Goal: Obtain resource: Obtain resource

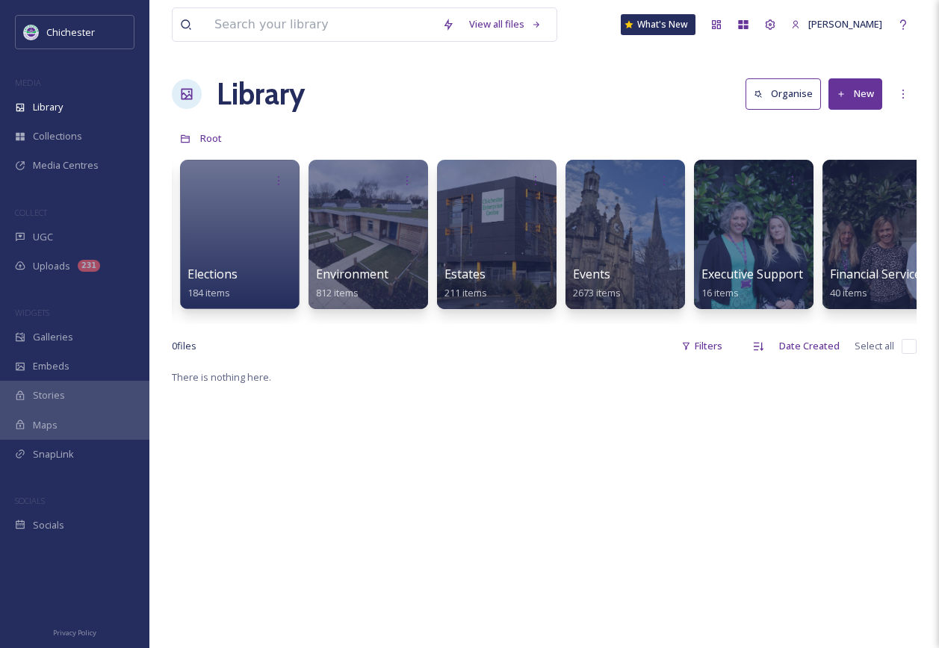
scroll to position [0, 2378]
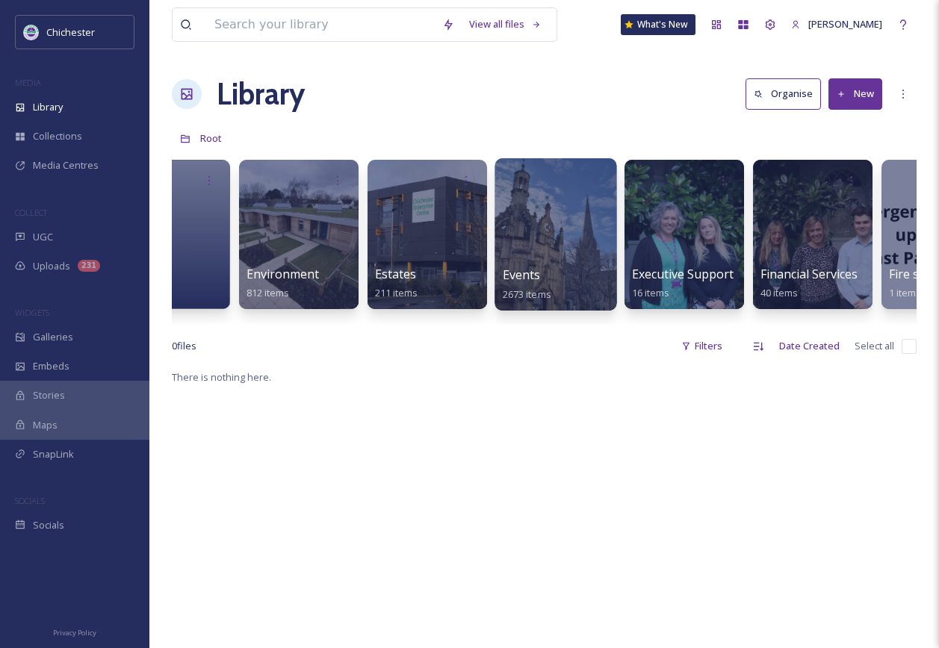
click at [570, 248] on div at bounding box center [555, 234] width 122 height 152
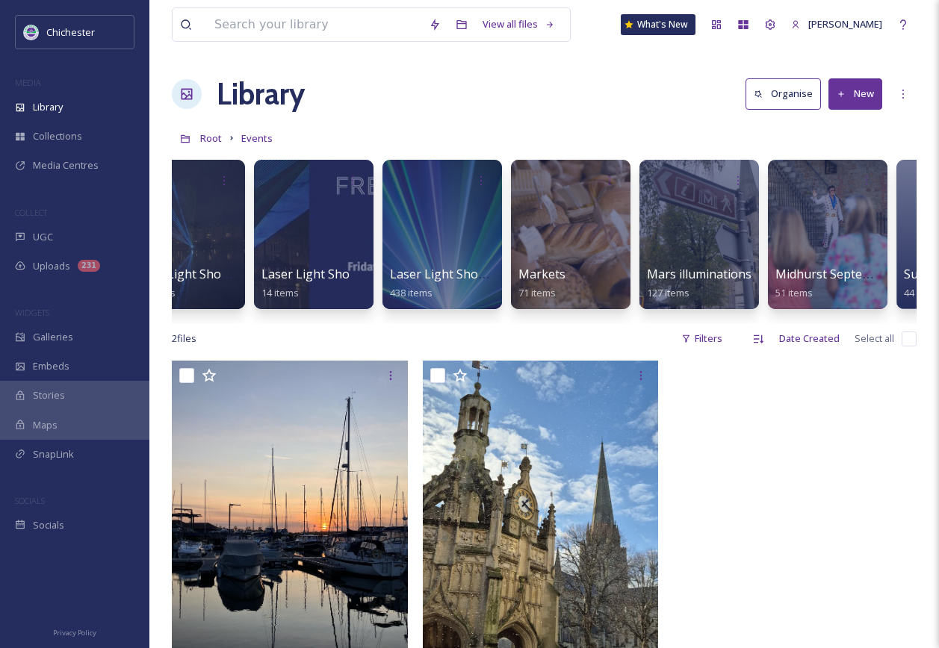
scroll to position [0, 1751]
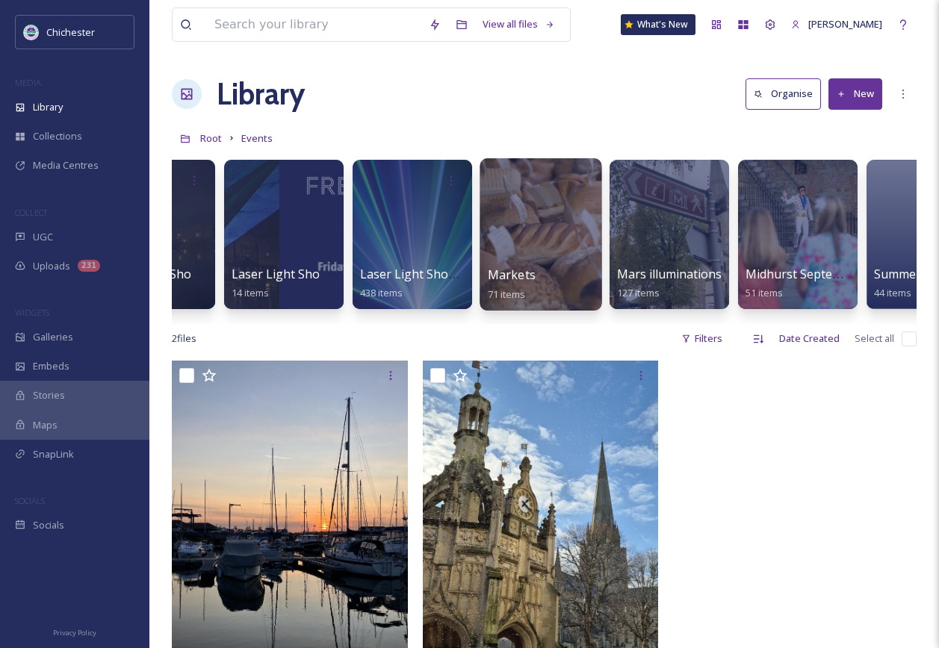
click at [558, 254] on div at bounding box center [540, 234] width 122 height 152
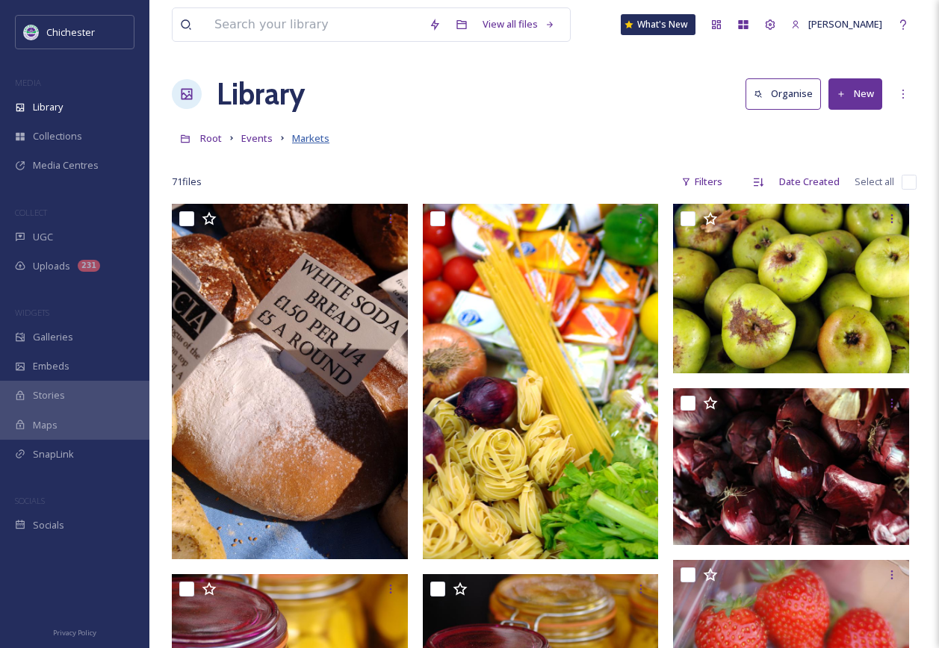
click at [311, 137] on span "Markets" at bounding box center [310, 137] width 37 height 13
click at [249, 131] on link "Events" at bounding box center [256, 138] width 31 height 18
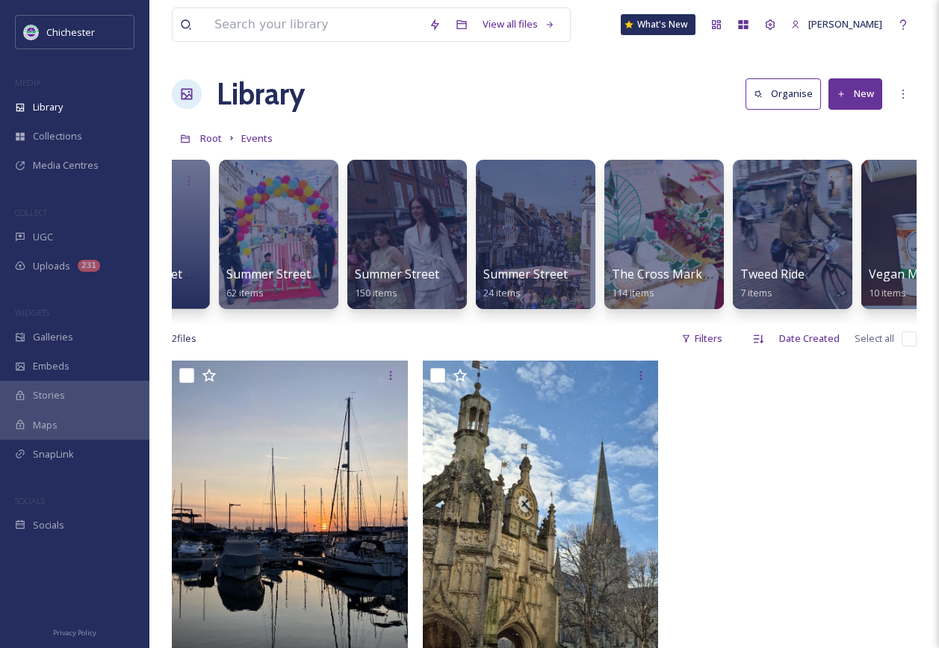
scroll to position [0, 2595]
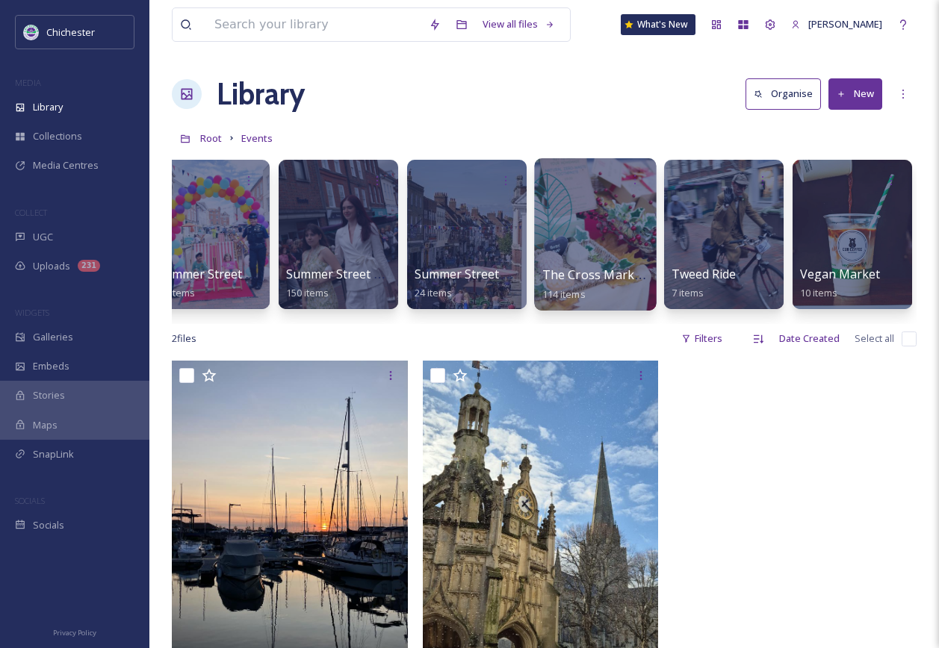
click at [593, 228] on div at bounding box center [595, 234] width 122 height 152
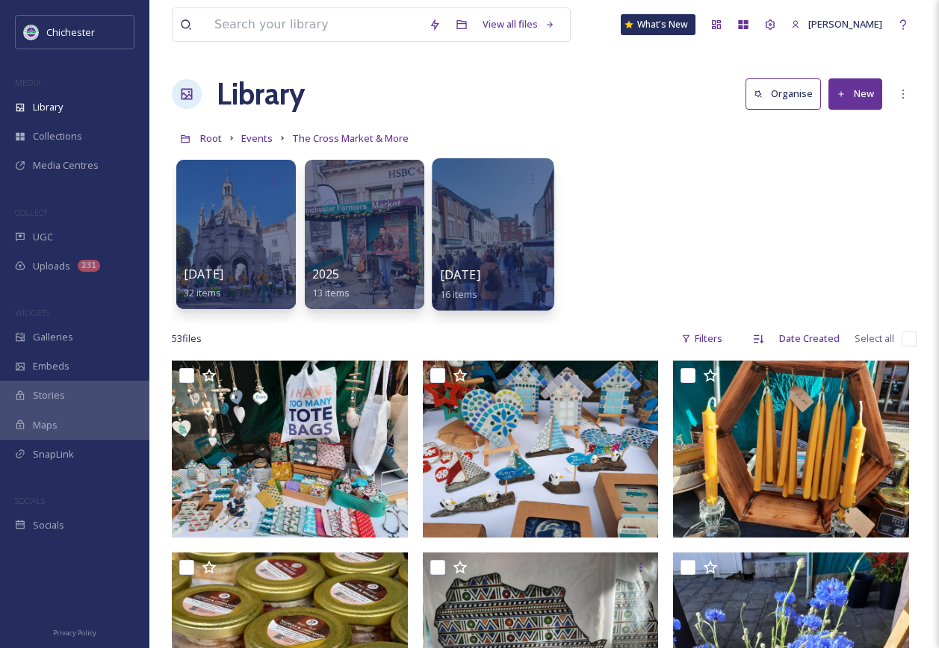
click at [478, 234] on div at bounding box center [493, 234] width 122 height 152
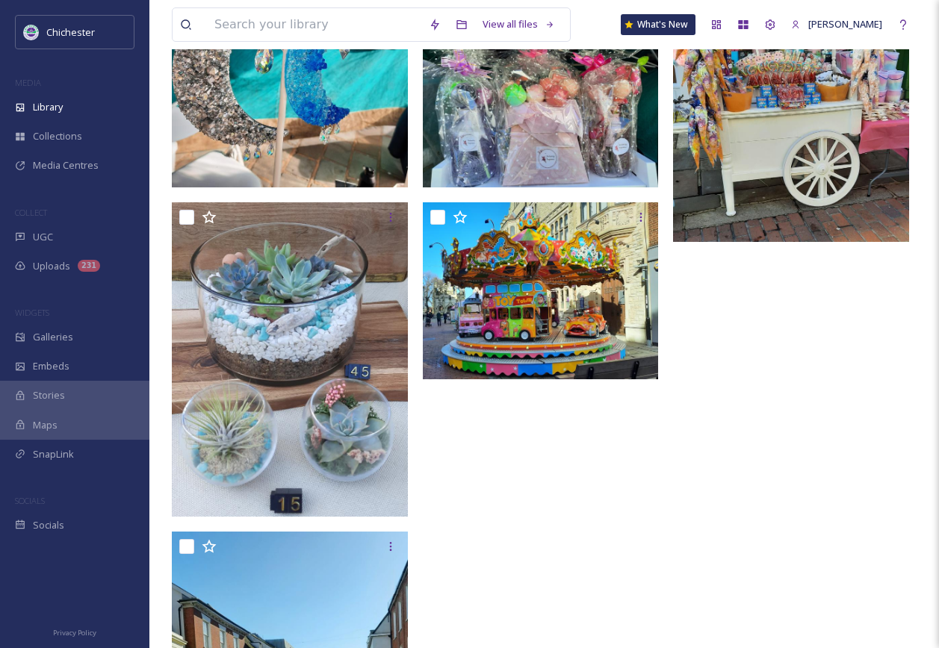
scroll to position [883, 0]
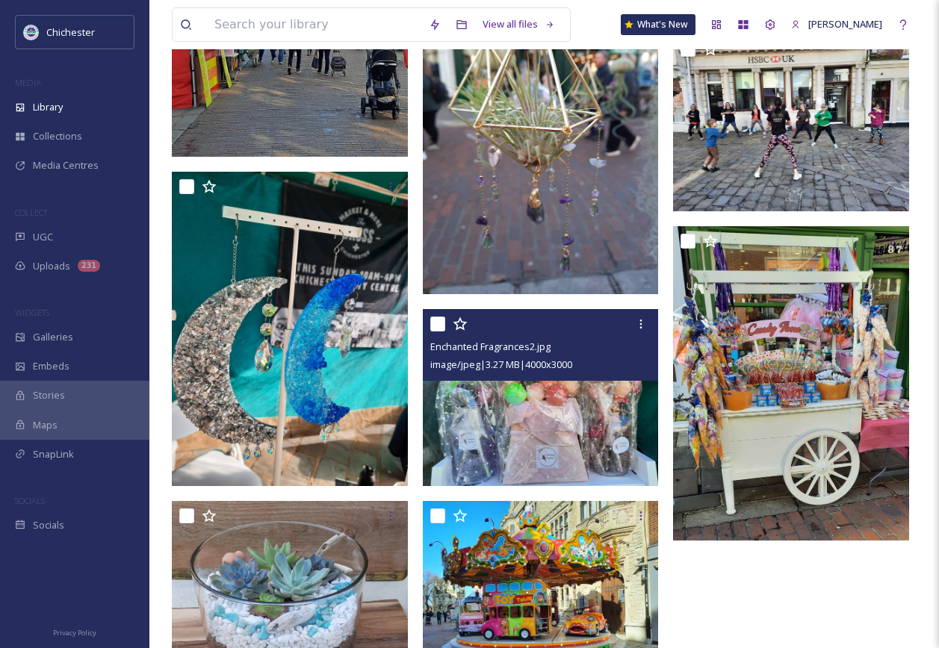
click at [541, 407] on img at bounding box center [541, 397] width 236 height 177
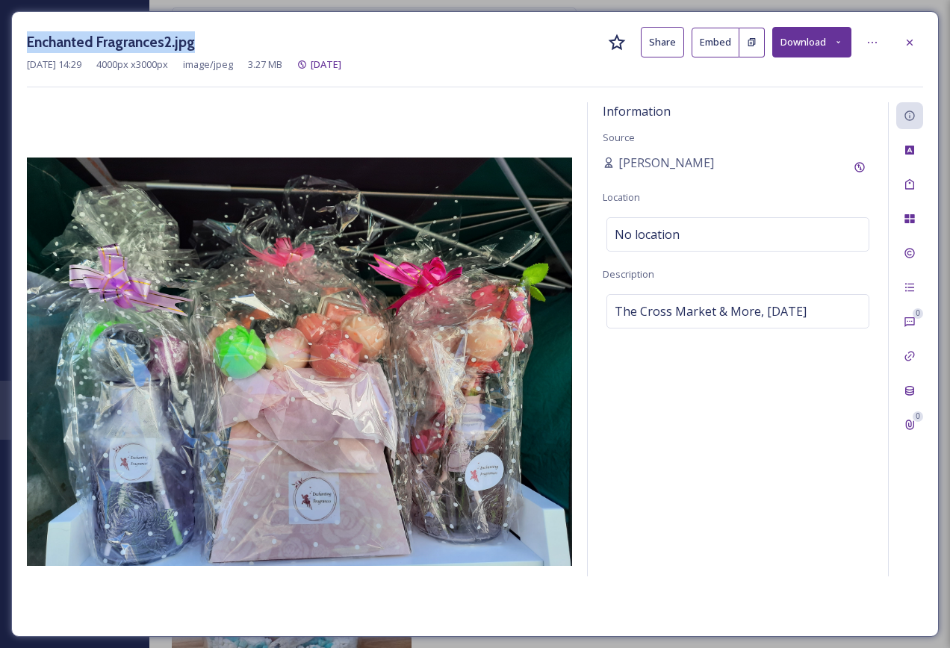
drag, startPoint x: 198, startPoint y: 38, endPoint x: 25, endPoint y: 37, distance: 173.3
click at [25, 37] on div "Enchanted Fragrances2.jpg Share Embed Download [DATE] 14:29 4000 px x 3000 px i…" at bounding box center [475, 324] width 928 height 626
copy h3 "Enchanted Fragrances2.jpg"
click at [902, 43] on div at bounding box center [909, 42] width 27 height 27
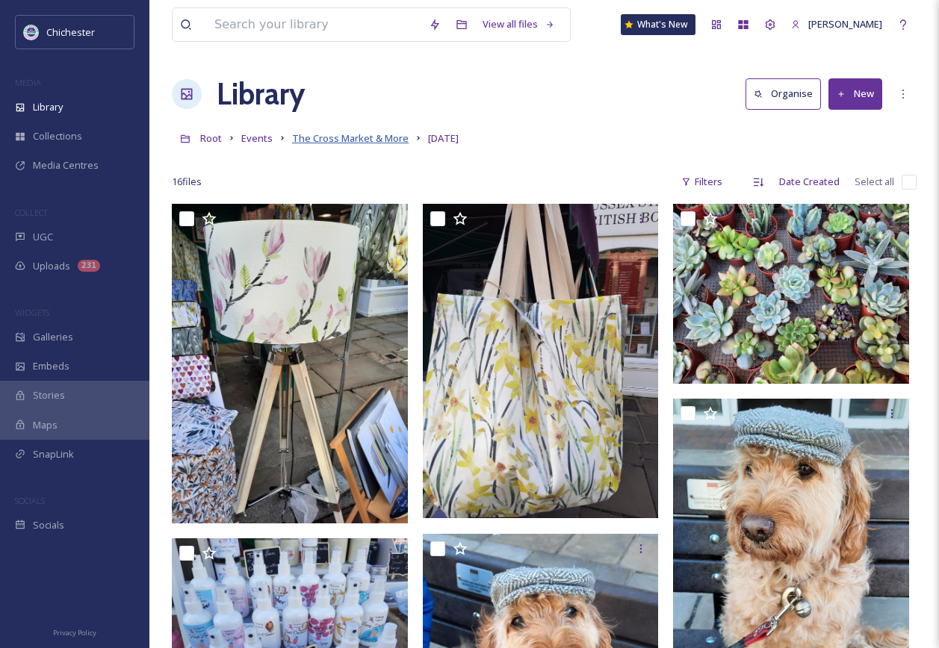
click at [382, 140] on span "The Cross Market & More" at bounding box center [350, 137] width 117 height 13
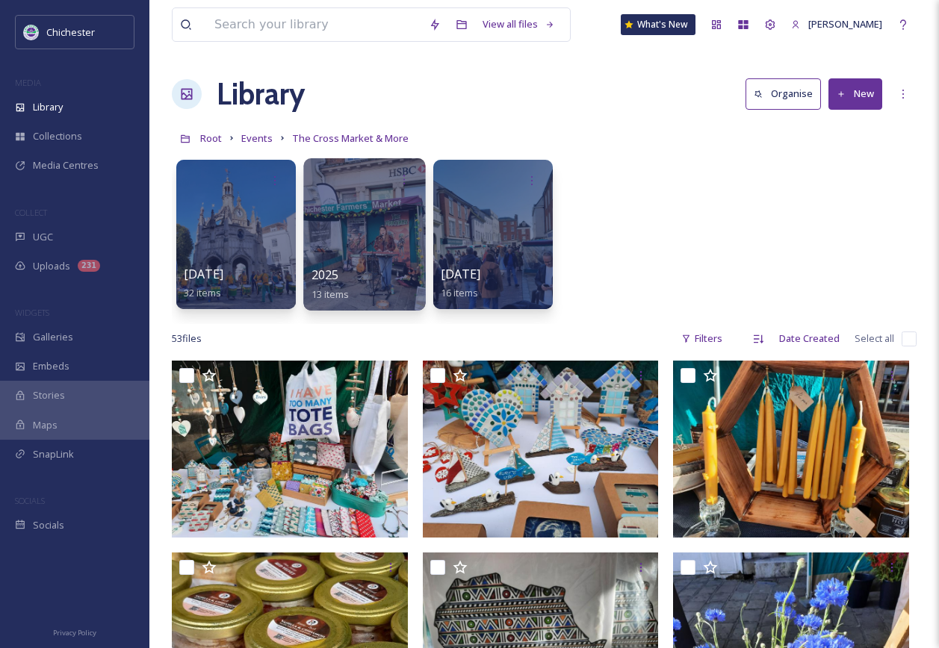
click at [367, 252] on div at bounding box center [364, 234] width 122 height 152
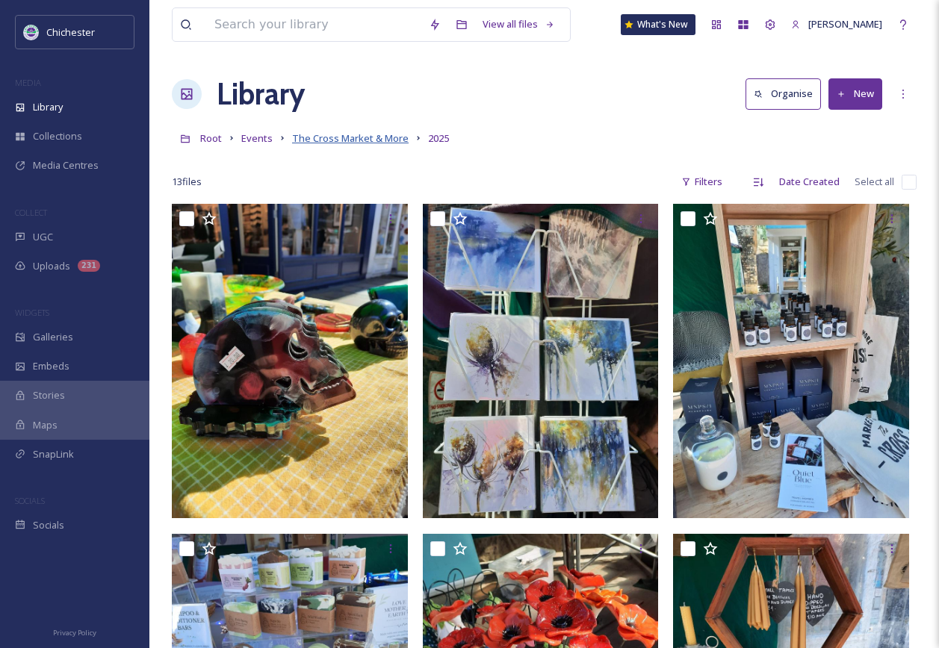
click at [373, 137] on span "The Cross Market & More" at bounding box center [350, 137] width 117 height 13
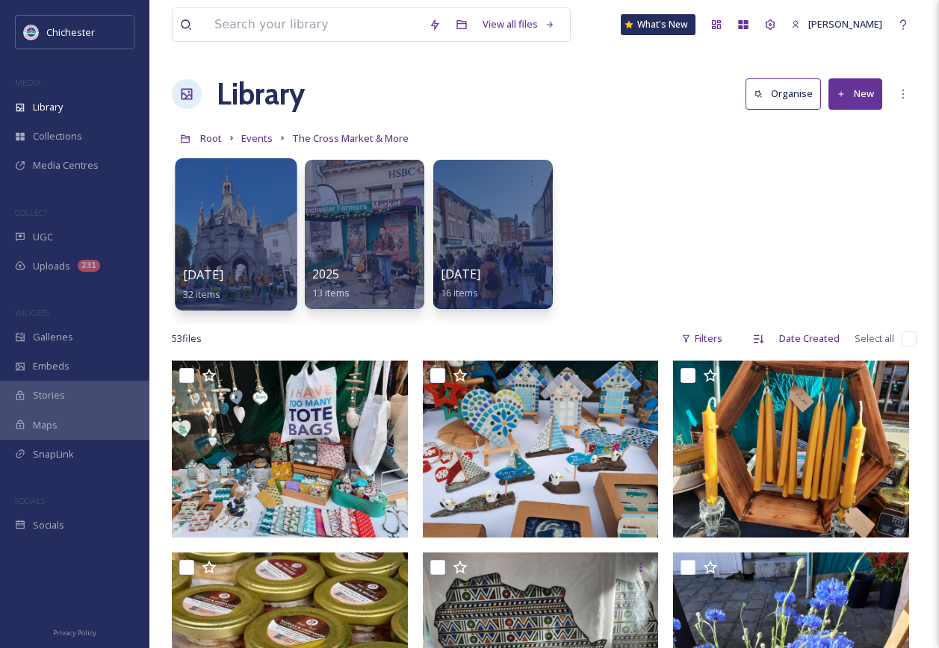
click at [238, 246] on div at bounding box center [236, 234] width 122 height 152
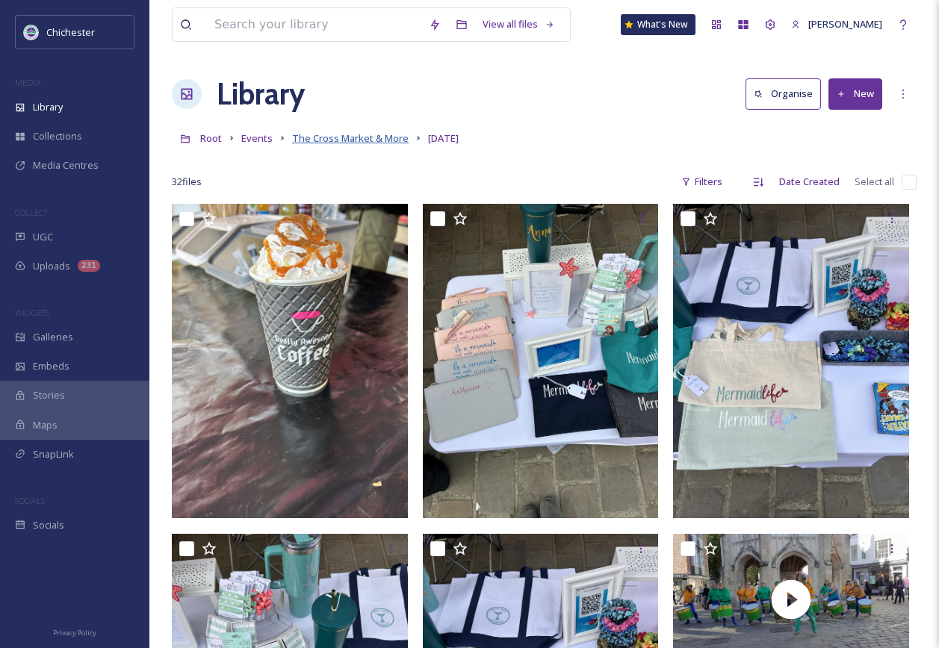
click at [342, 138] on span "The Cross Market & More" at bounding box center [350, 137] width 117 height 13
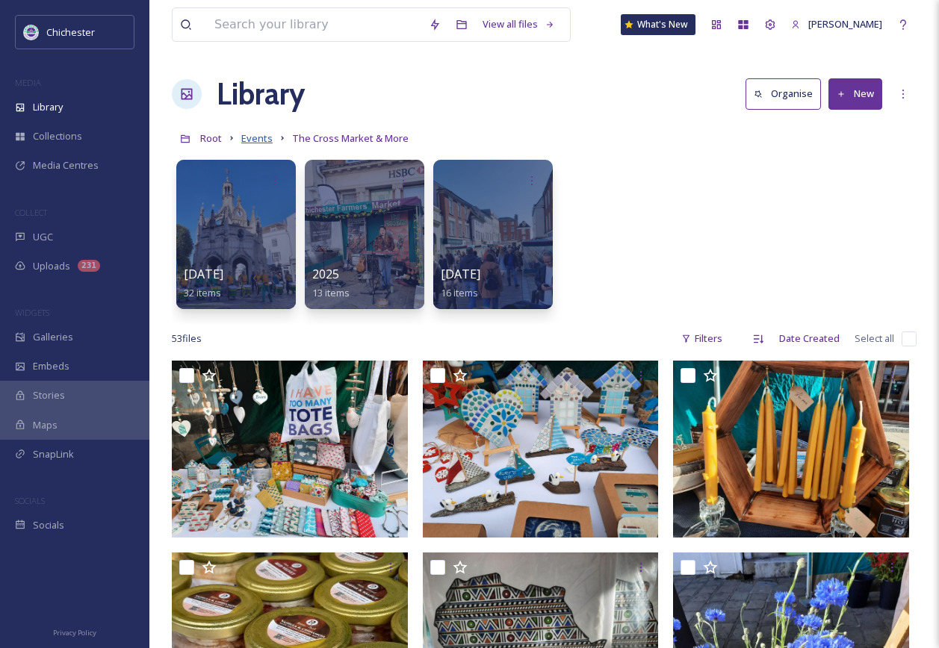
click at [259, 137] on span "Events" at bounding box center [256, 137] width 31 height 13
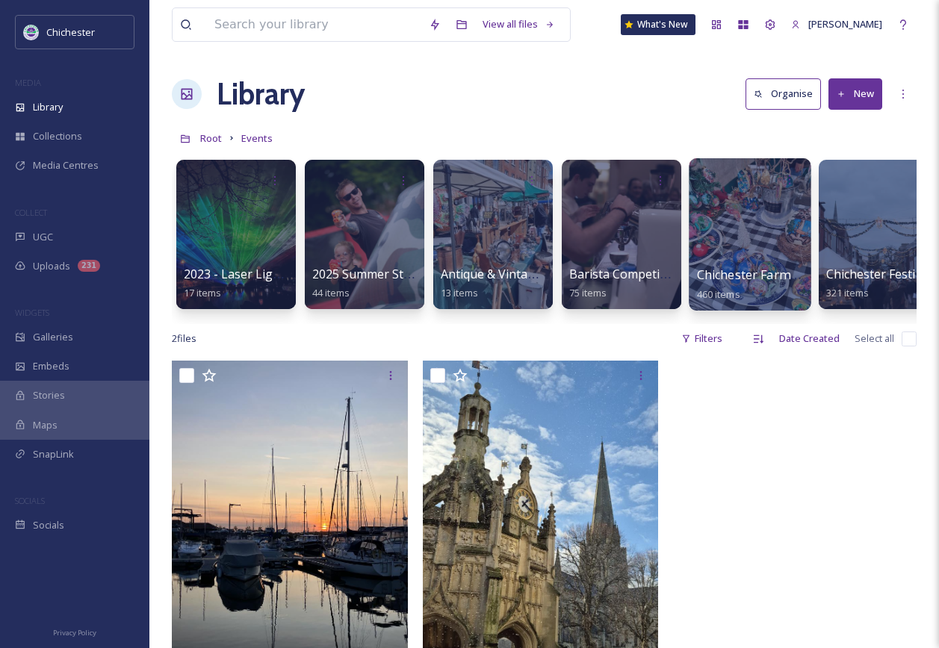
click at [746, 261] on div at bounding box center [750, 234] width 122 height 152
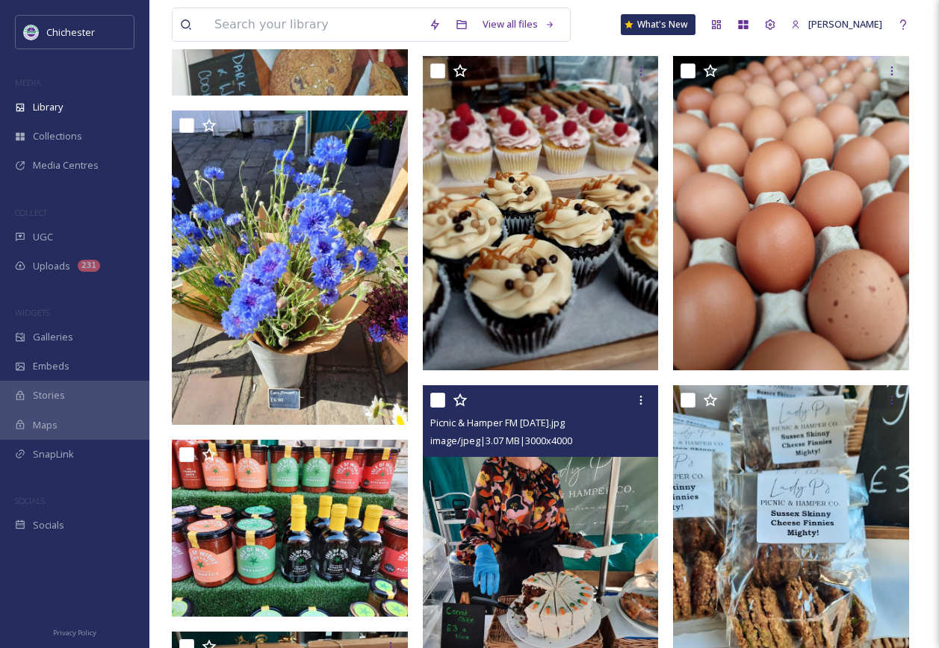
scroll to position [3422, 0]
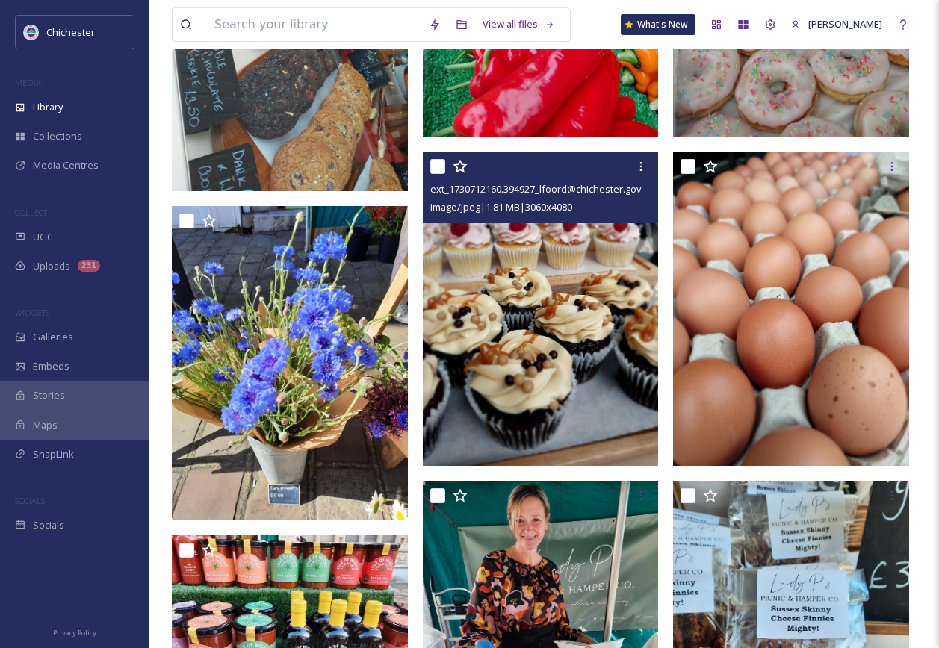
click at [555, 349] on img at bounding box center [541, 309] width 236 height 314
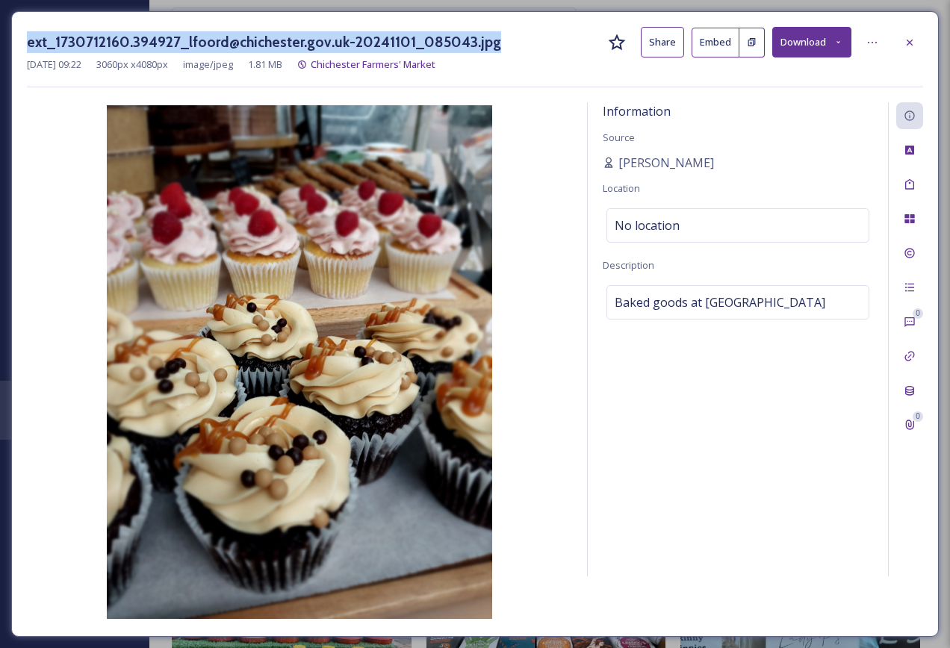
drag, startPoint x: 508, startPoint y: 43, endPoint x: -2, endPoint y: 41, distance: 510.1
copy div "ext_1730712160.394927_lfoord@chichester.gov.uk-20241101_085043.jpg"
click at [535, 164] on img at bounding box center [299, 362] width 545 height 514
click at [505, 48] on div "ext_1730712160.394927_lfoord@chichester.gov.uk-20241101_085043.jpg Share Embed …" at bounding box center [475, 42] width 896 height 31
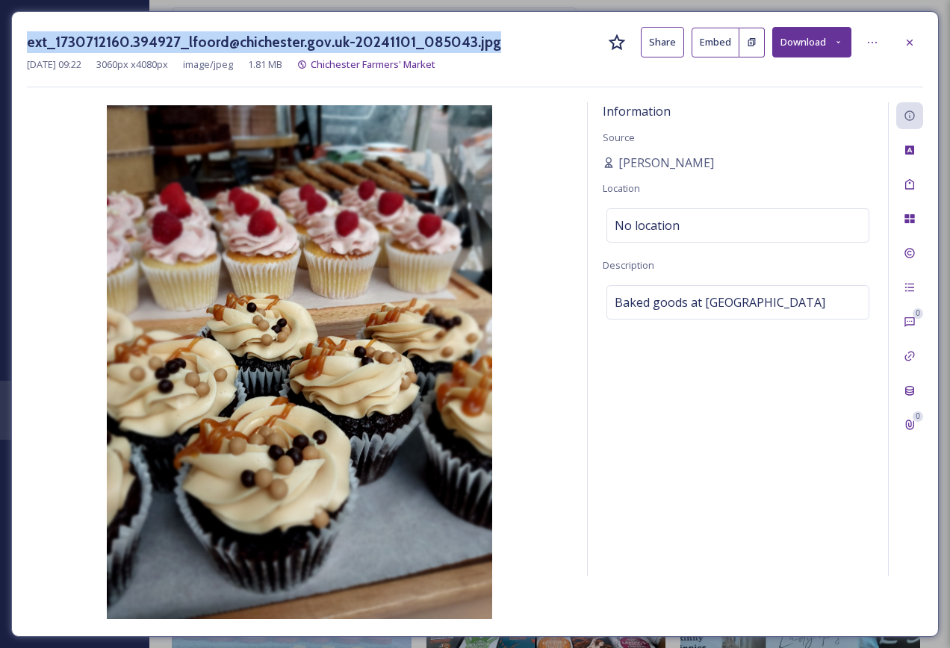
click at [494, 40] on div "ext_1730712160.394927_lfoord@chichester.gov.uk-20241101_085043.jpg Share Embed …" at bounding box center [475, 42] width 896 height 31
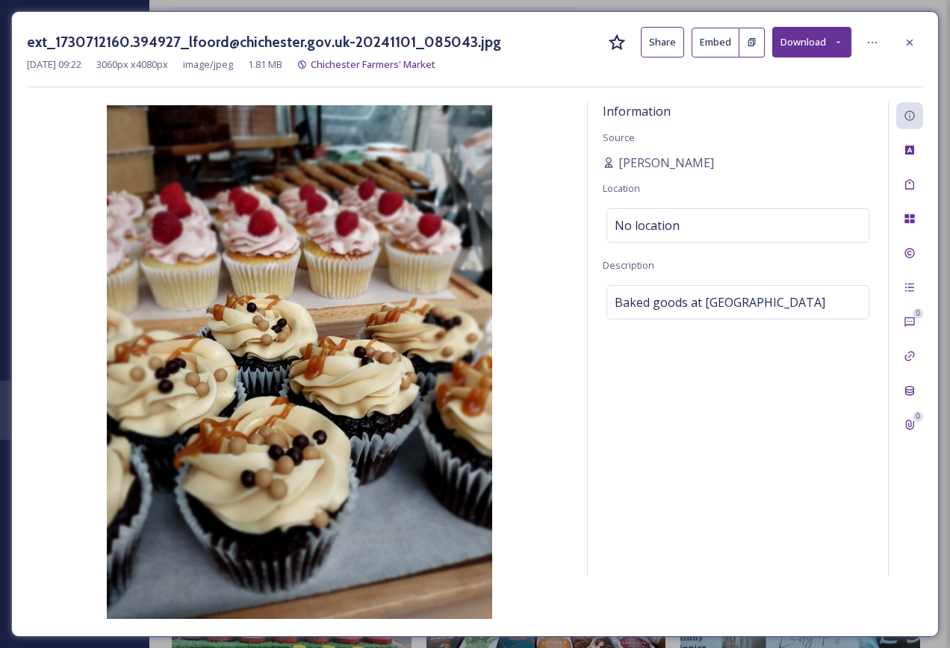
click at [239, 42] on h3 "ext_1730712160.394927_lfoord@chichester.gov.uk-20241101_085043.jpg" at bounding box center [264, 42] width 474 height 22
drag, startPoint x: 239, startPoint y: 42, endPoint x: 501, endPoint y: 43, distance: 262.1
click at [501, 43] on div "ext_1730712160.394927_lfoord@chichester.gov.uk-20241101_085043.jpg Share Embed …" at bounding box center [475, 42] width 896 height 31
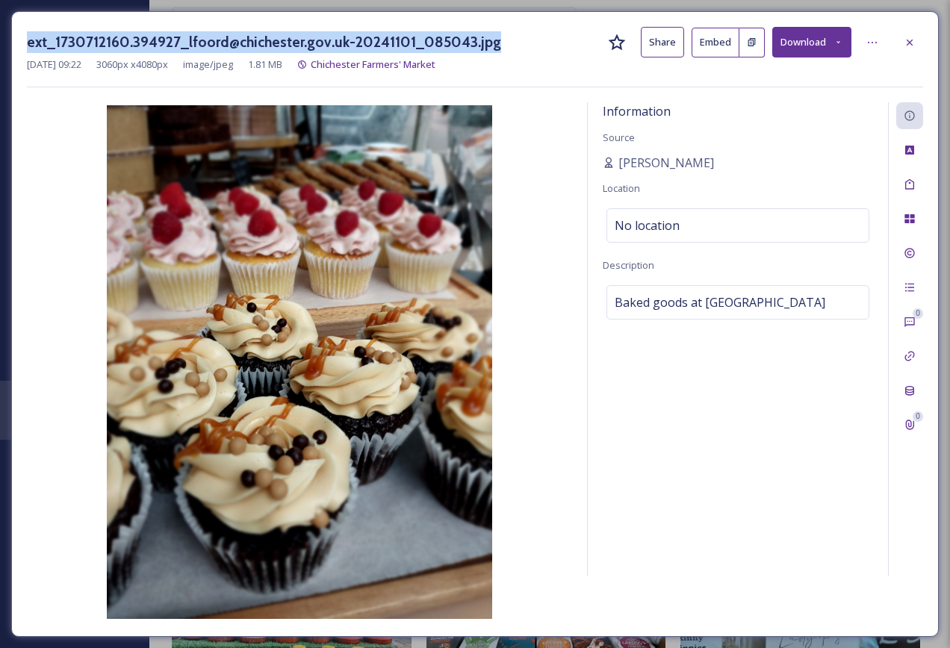
drag, startPoint x: 494, startPoint y: 43, endPoint x: 28, endPoint y: 43, distance: 465.3
click at [28, 43] on div "ext_1730712160.394927_lfoord@chichester.gov.uk-20241101_085043.jpg Share Embed …" at bounding box center [475, 42] width 896 height 31
copy h3 "ext_1730712160.394927_lfoord@chichester.gov.uk-20241101_085043.jpg"
click at [571, 174] on img at bounding box center [299, 362] width 545 height 514
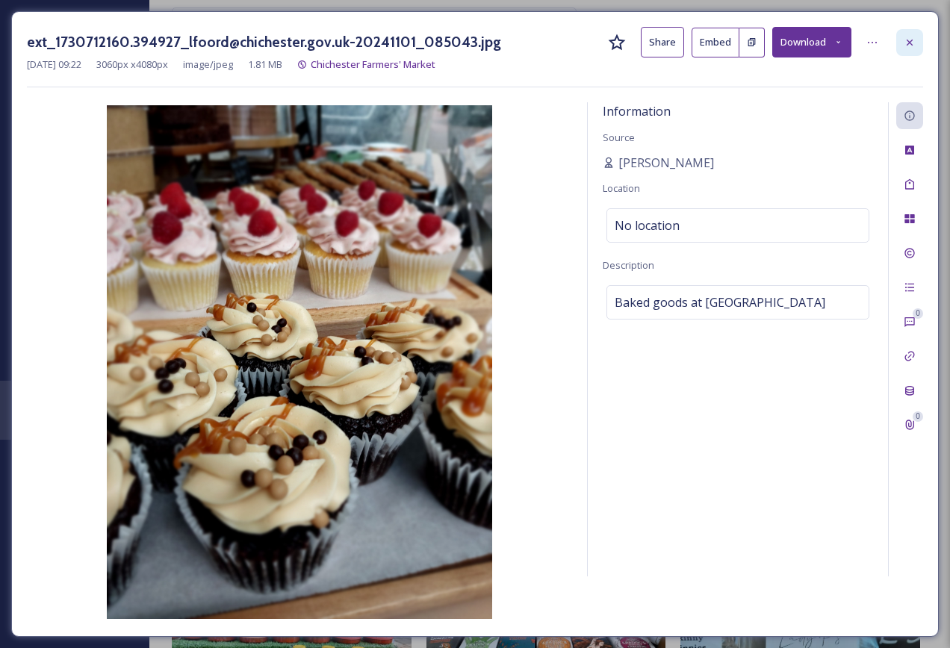
click at [912, 37] on icon at bounding box center [910, 43] width 12 height 12
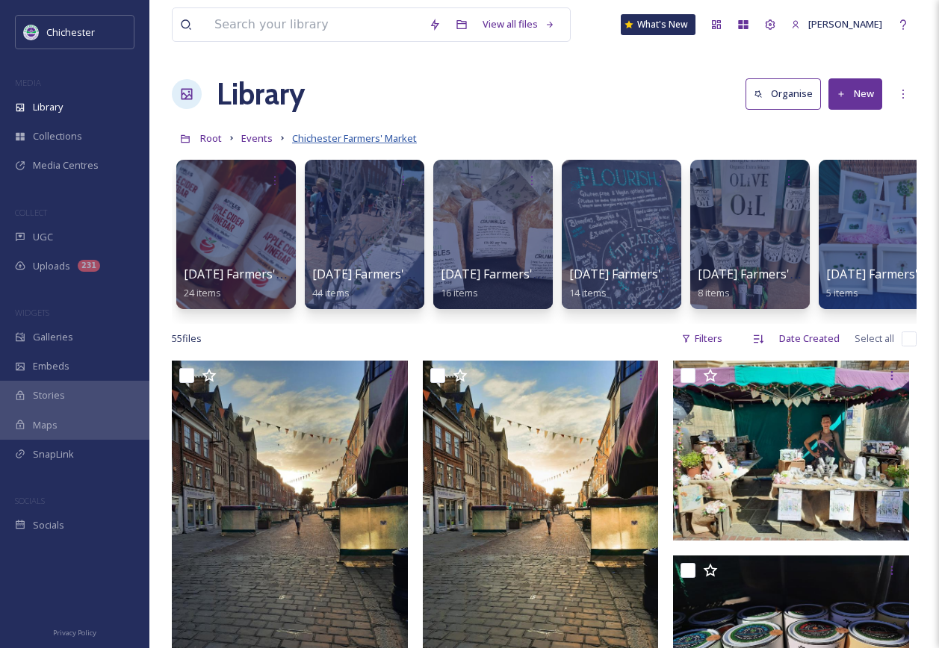
click at [344, 142] on span "Chichester Farmers' Market" at bounding box center [354, 137] width 125 height 13
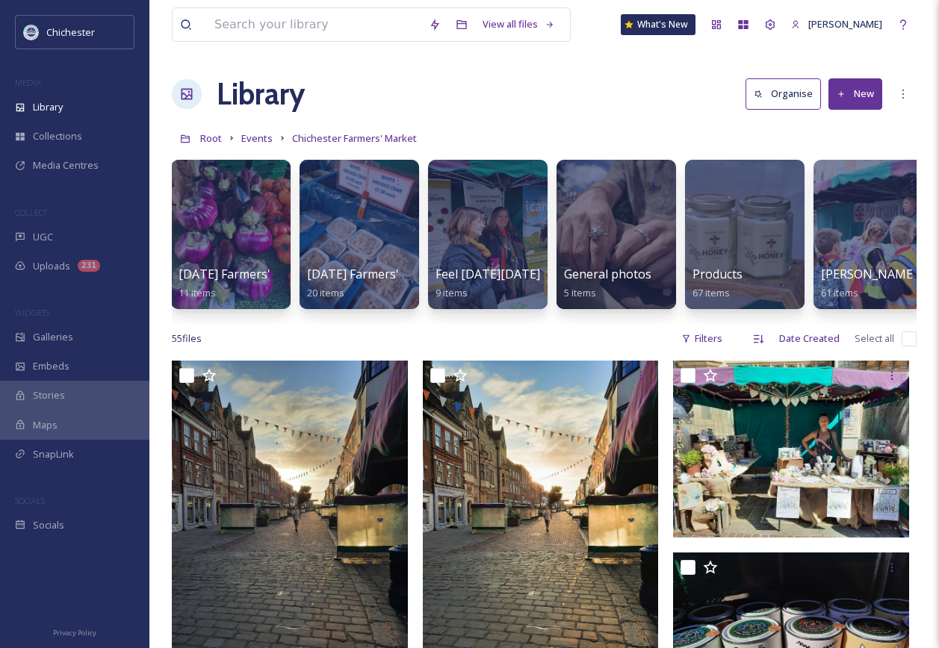
scroll to position [0, 1174]
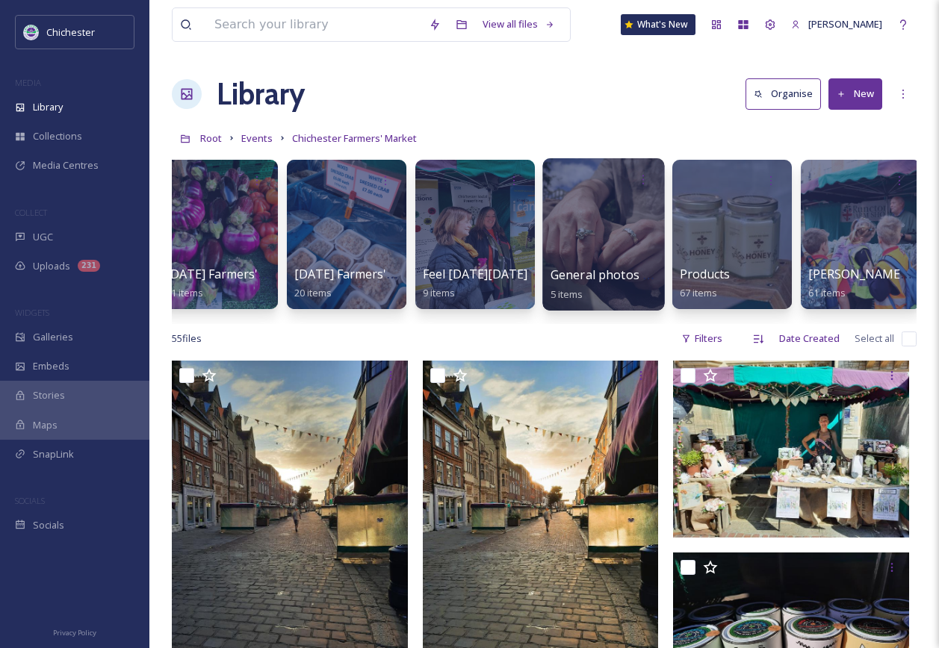
click at [608, 234] on div at bounding box center [603, 234] width 122 height 152
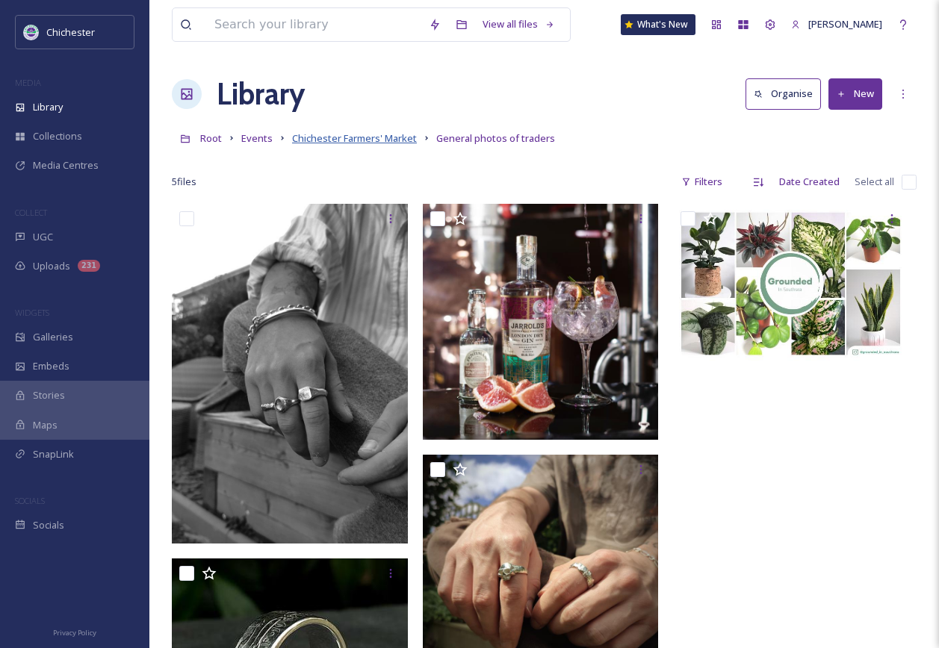
click at [343, 137] on span "Chichester Farmers' Market" at bounding box center [354, 137] width 125 height 13
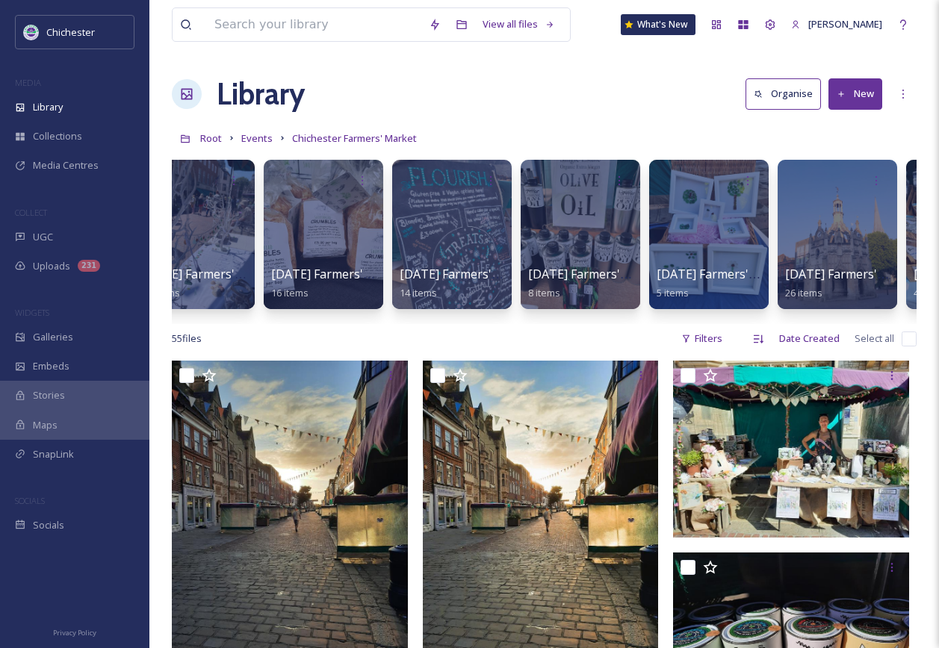
scroll to position [0, 288]
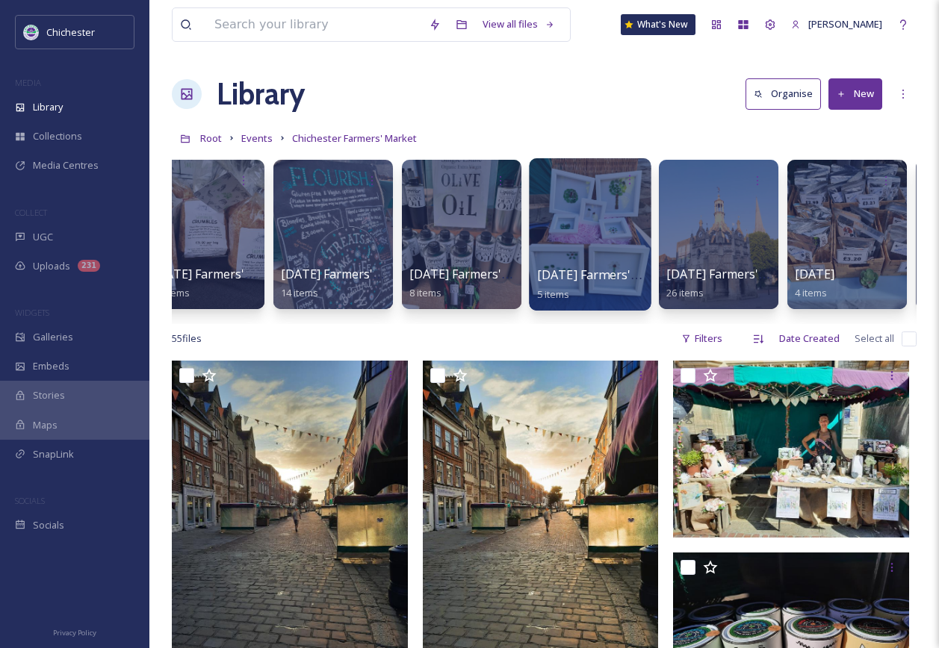
click at [619, 206] on div at bounding box center [590, 234] width 122 height 152
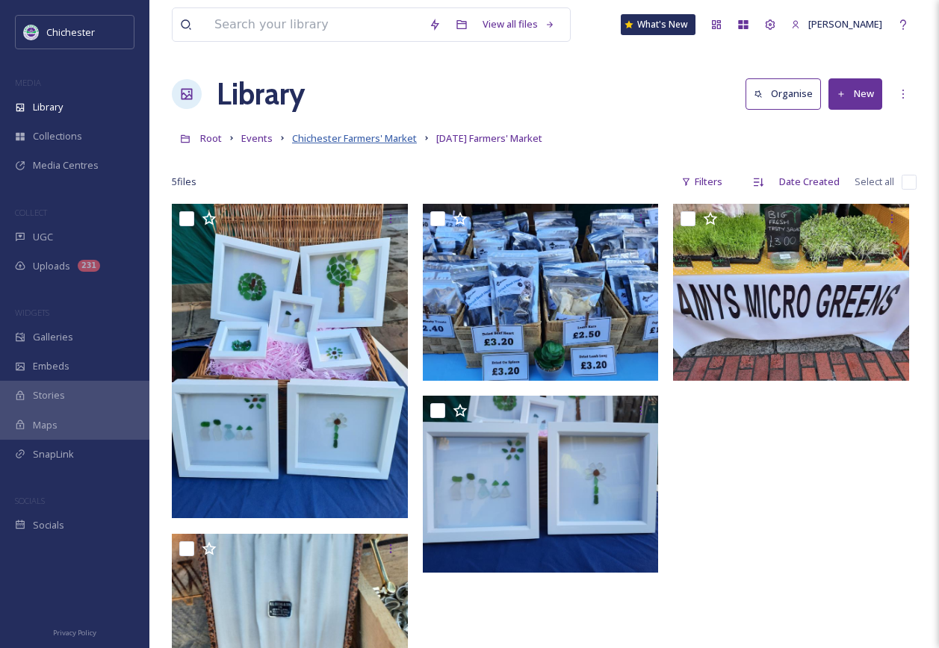
click at [382, 134] on span "Chichester Farmers' Market" at bounding box center [354, 137] width 125 height 13
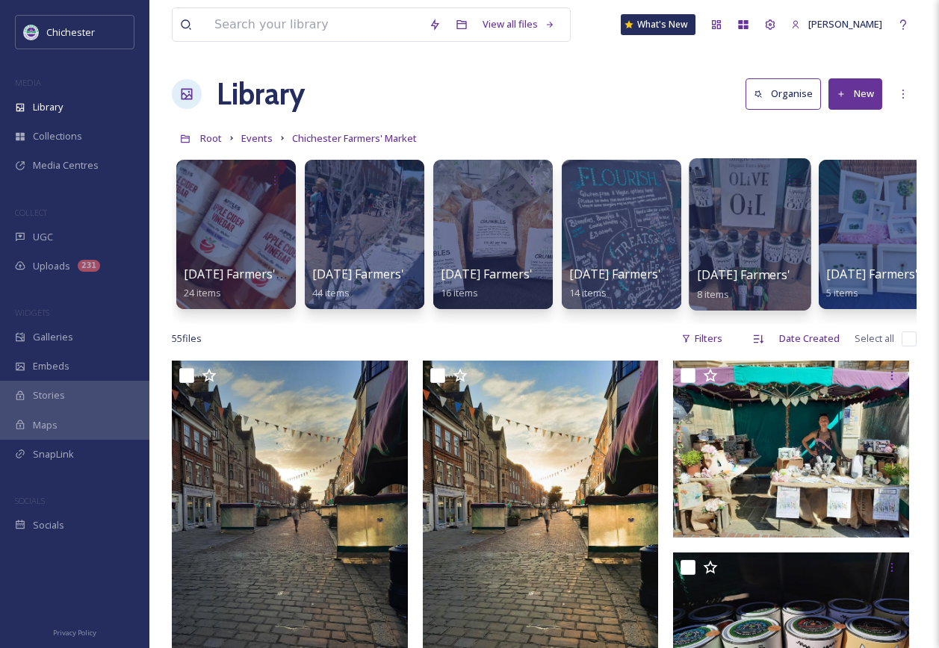
click at [742, 232] on div at bounding box center [750, 234] width 122 height 152
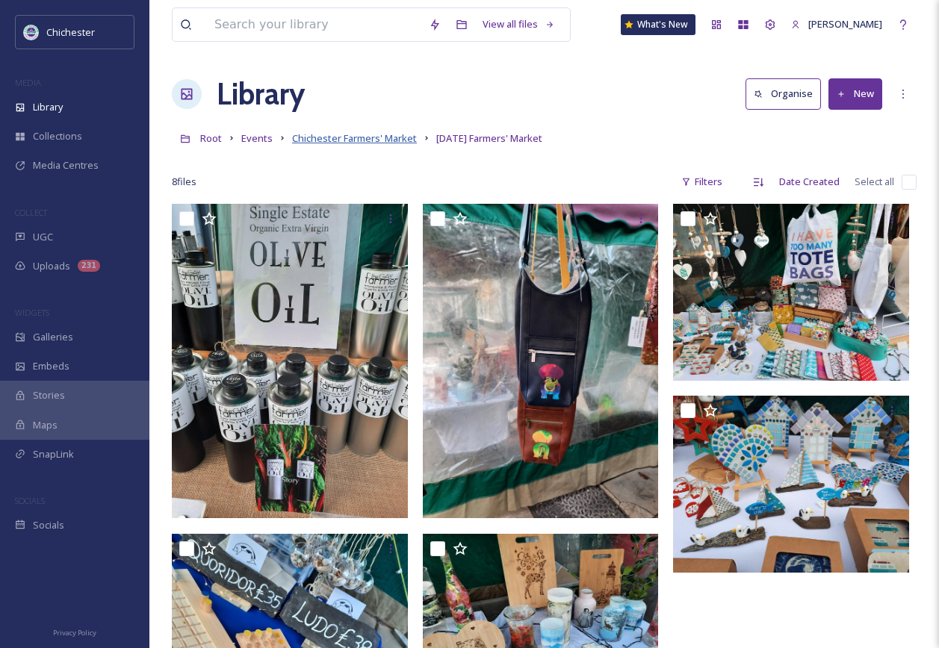
click at [385, 143] on span "Chichester Farmers' Market" at bounding box center [354, 137] width 125 height 13
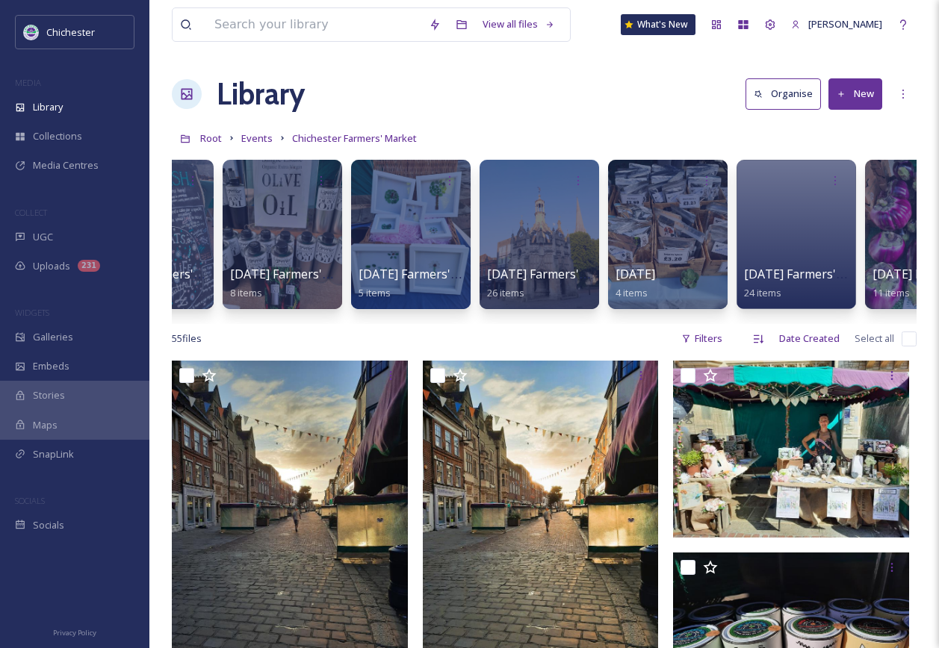
scroll to position [0, 607]
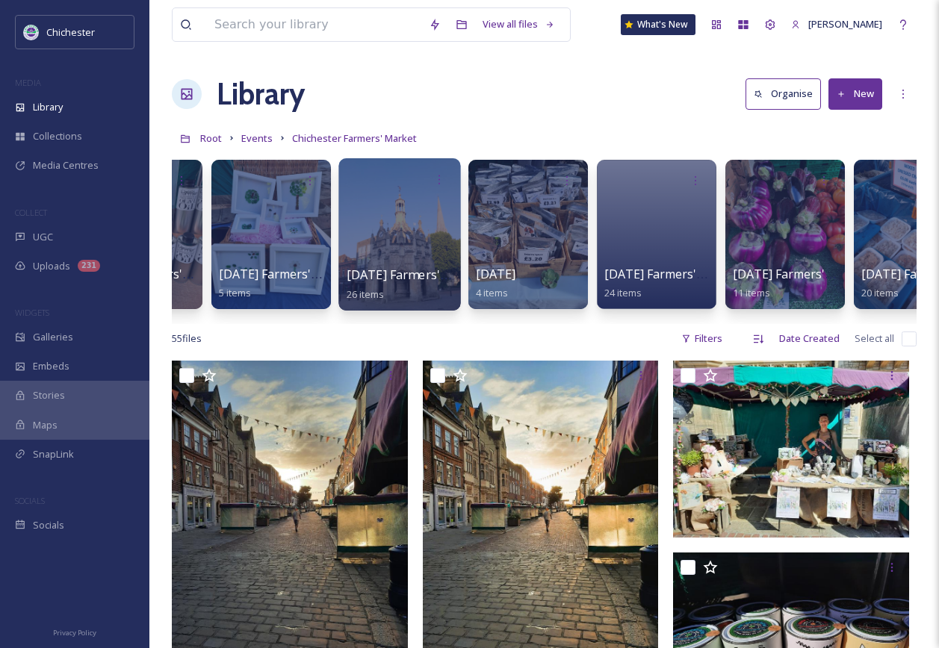
click at [399, 210] on div at bounding box center [399, 234] width 122 height 152
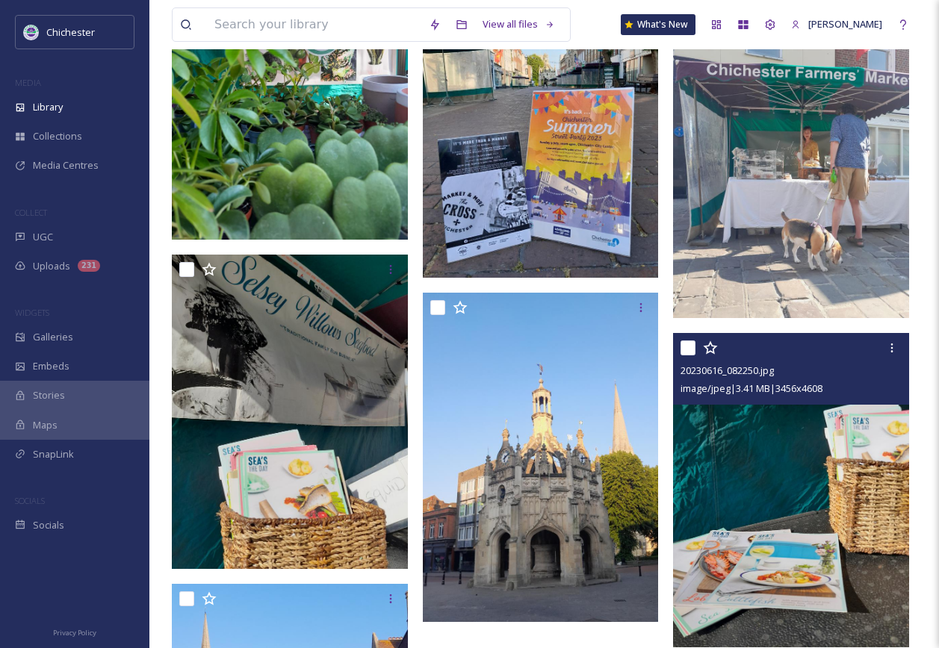
scroll to position [2166, 0]
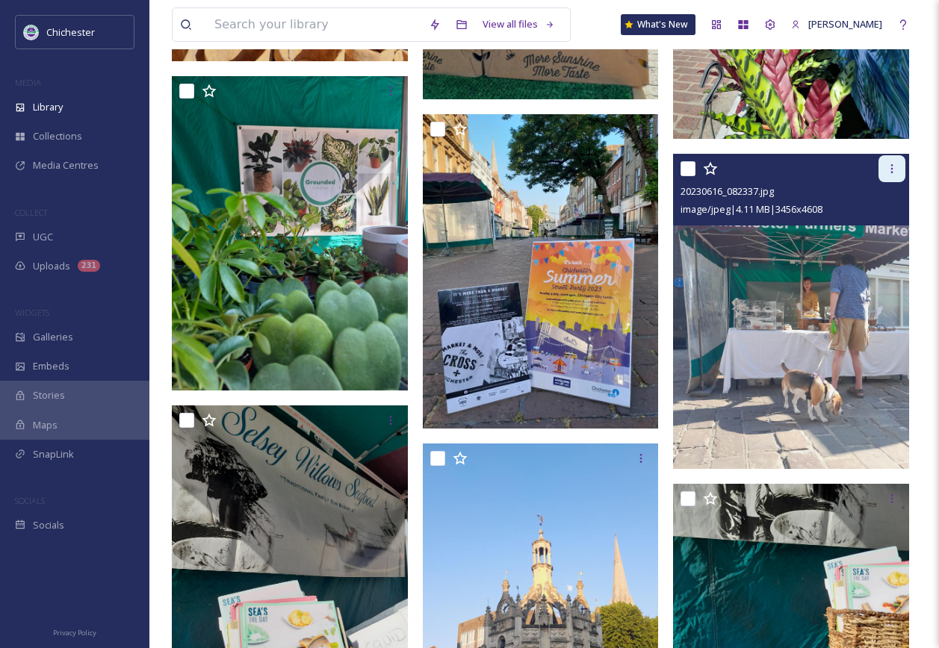
click at [889, 172] on icon at bounding box center [892, 169] width 12 height 12
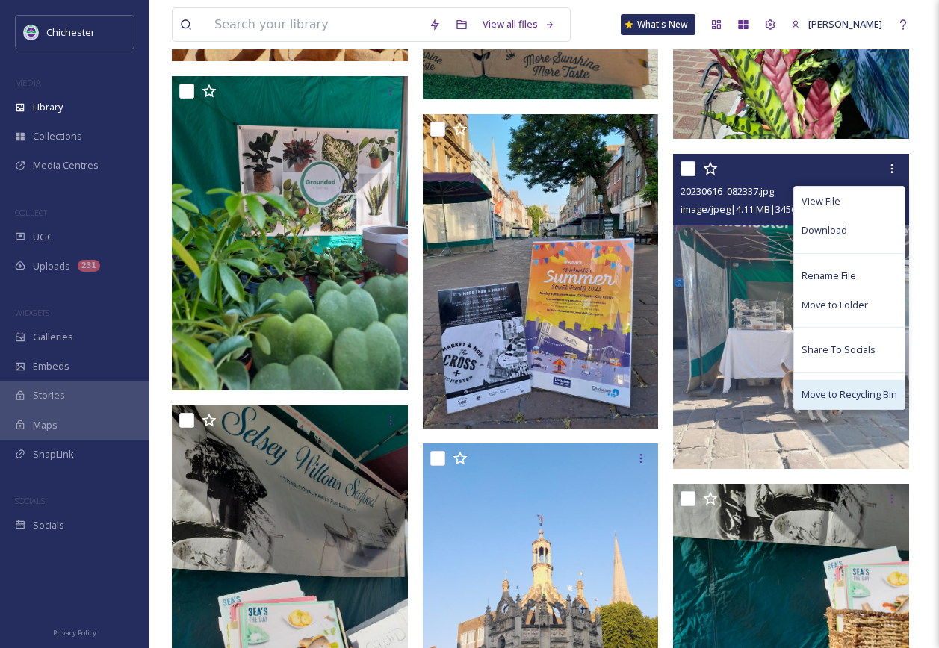
click at [819, 390] on span "Move to Recycling Bin" at bounding box center [849, 395] width 96 height 14
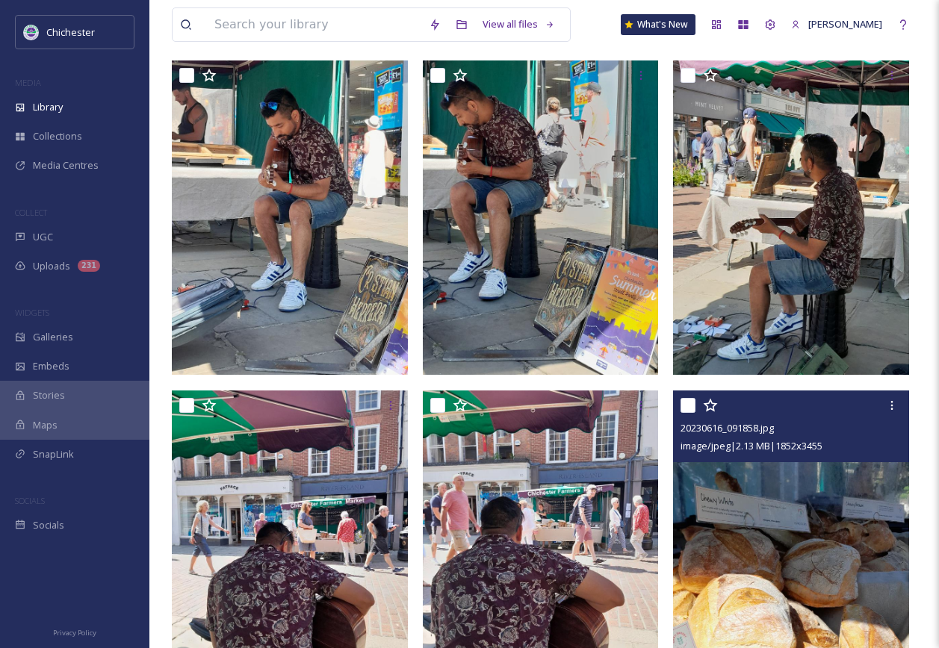
scroll to position [0, 0]
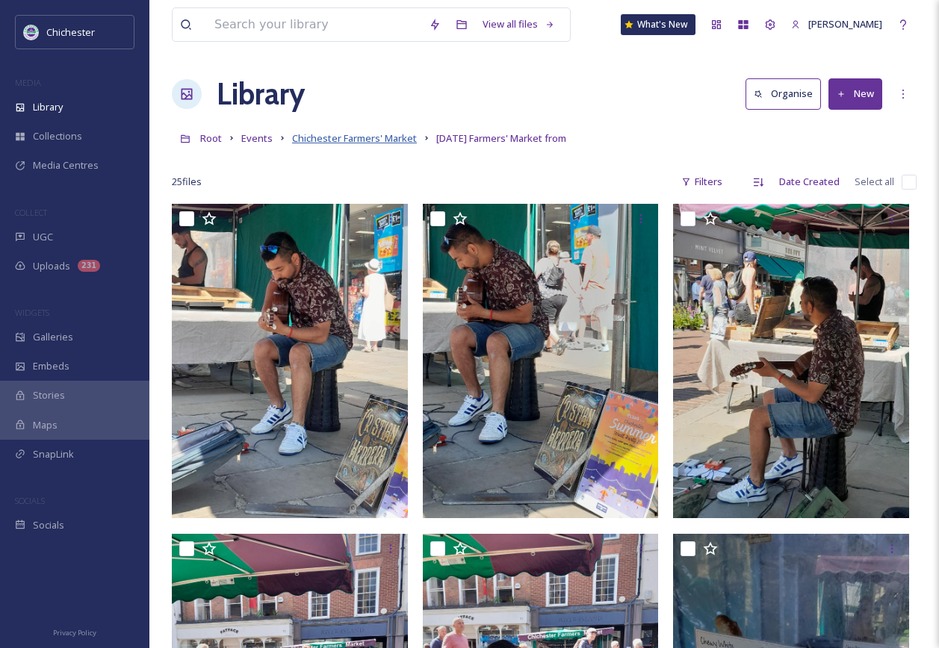
click at [356, 144] on span "Chichester Farmers' Market" at bounding box center [354, 137] width 125 height 13
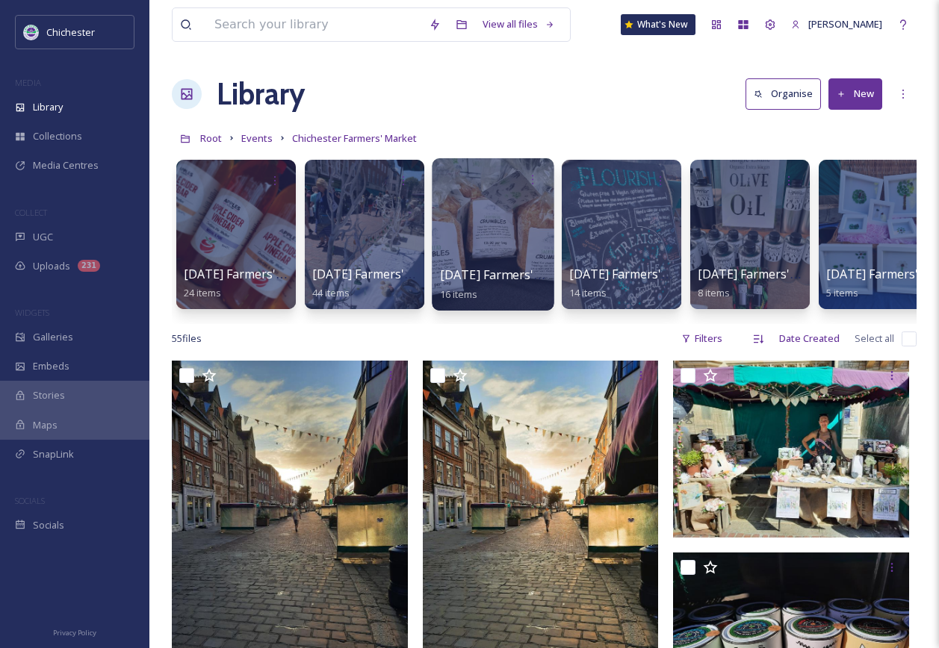
click at [485, 271] on span "[DATE] Farmers' Market" at bounding box center [509, 275] width 139 height 16
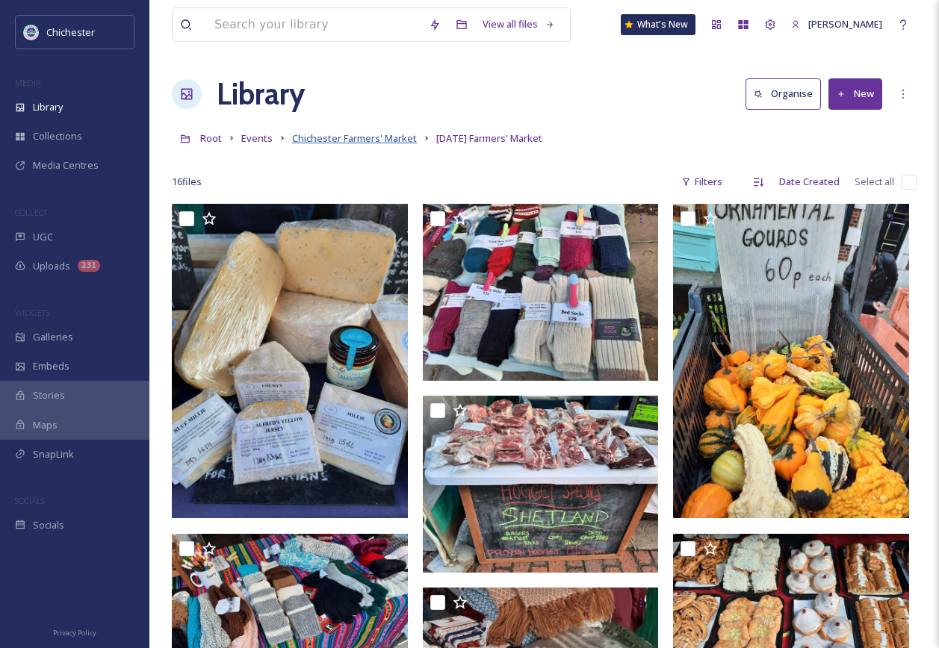
click at [388, 138] on span "Chichester Farmers' Market" at bounding box center [354, 137] width 125 height 13
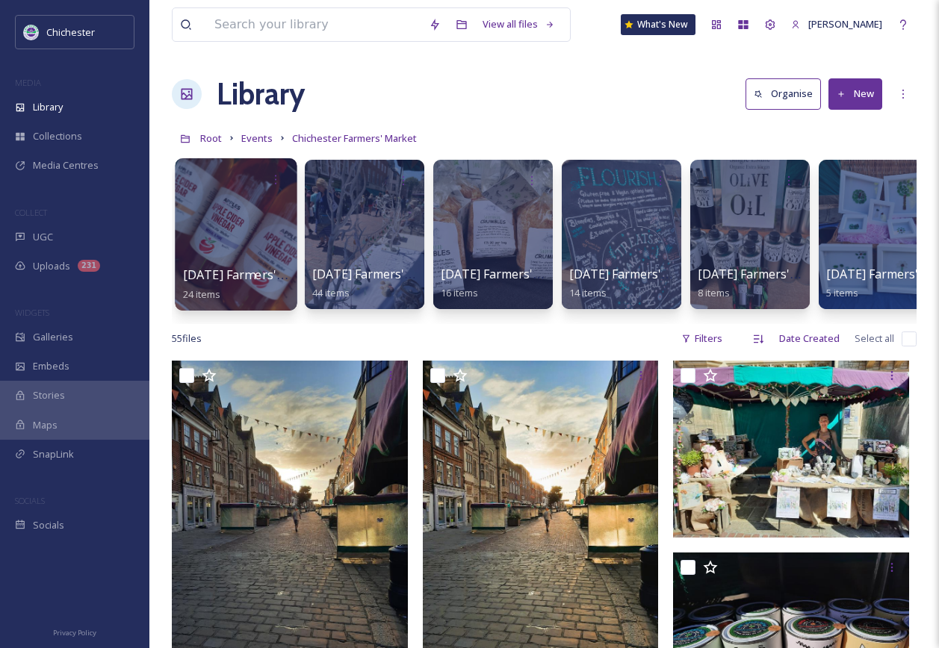
click at [231, 213] on div at bounding box center [236, 234] width 122 height 152
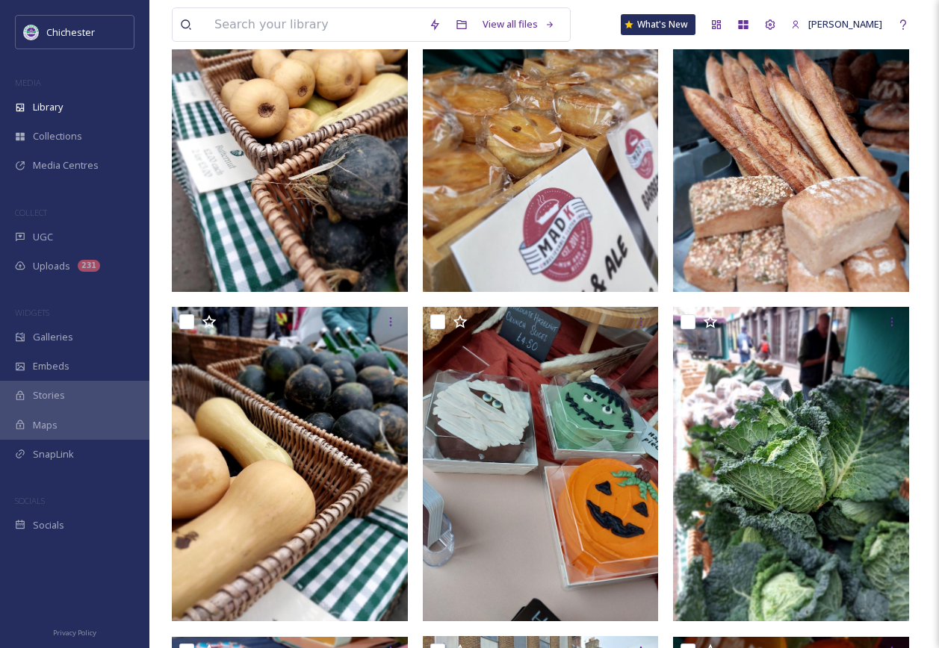
scroll to position [2016, 0]
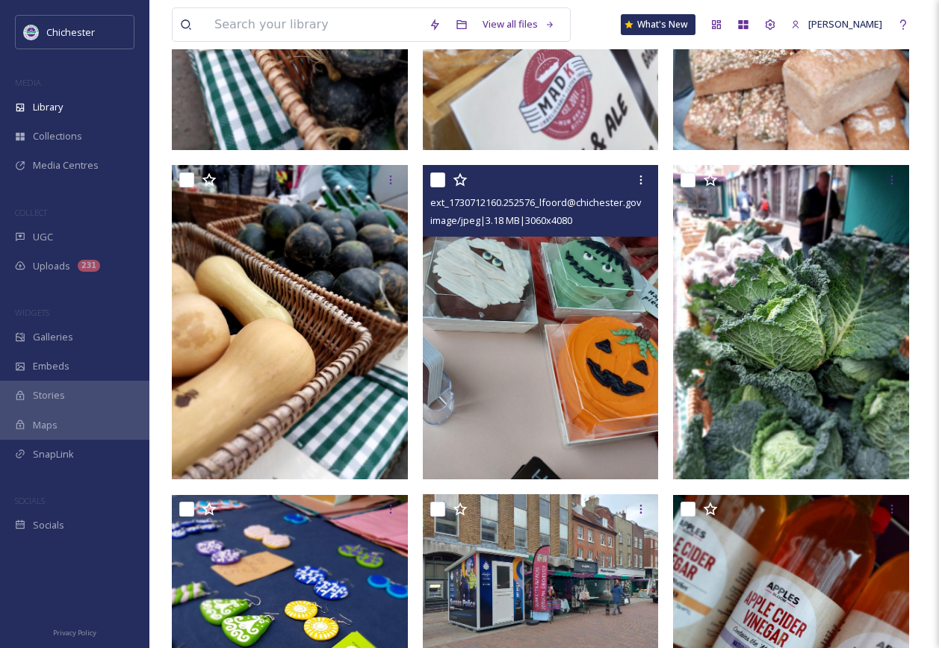
click at [543, 398] on img at bounding box center [541, 322] width 236 height 314
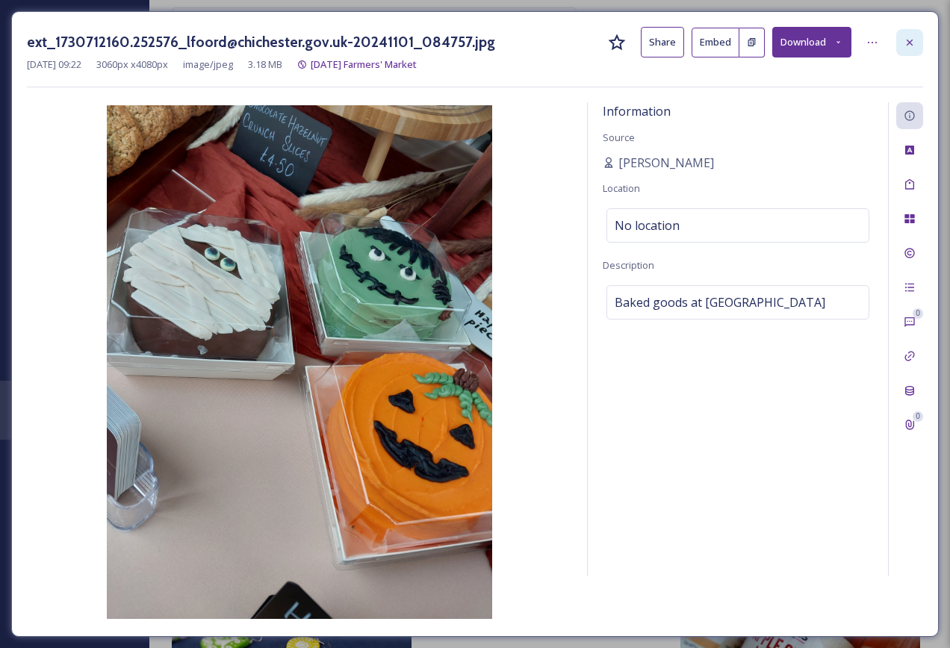
click at [909, 35] on div at bounding box center [909, 42] width 27 height 27
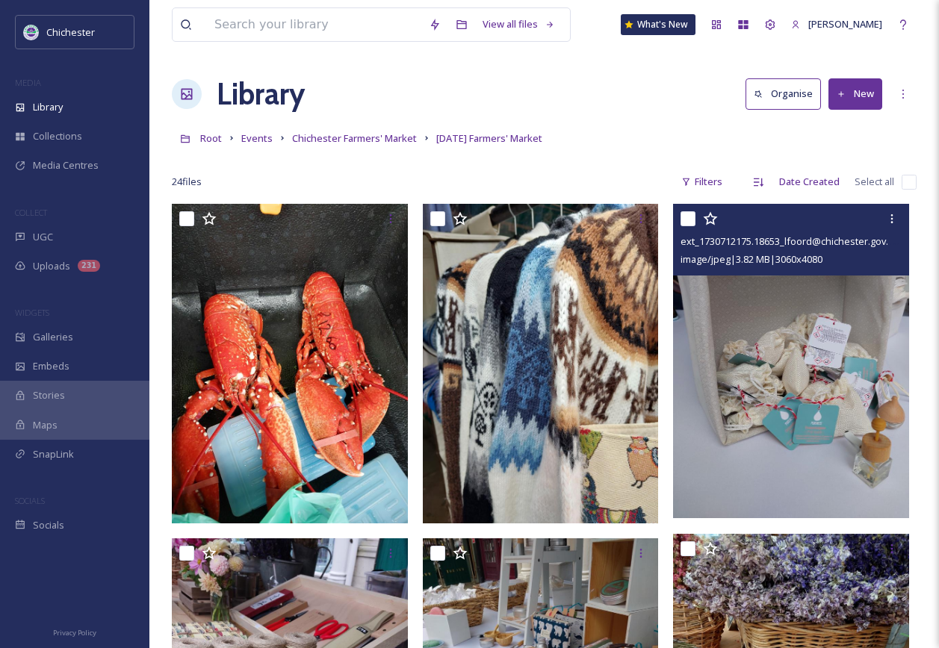
click at [813, 417] on img at bounding box center [791, 361] width 236 height 314
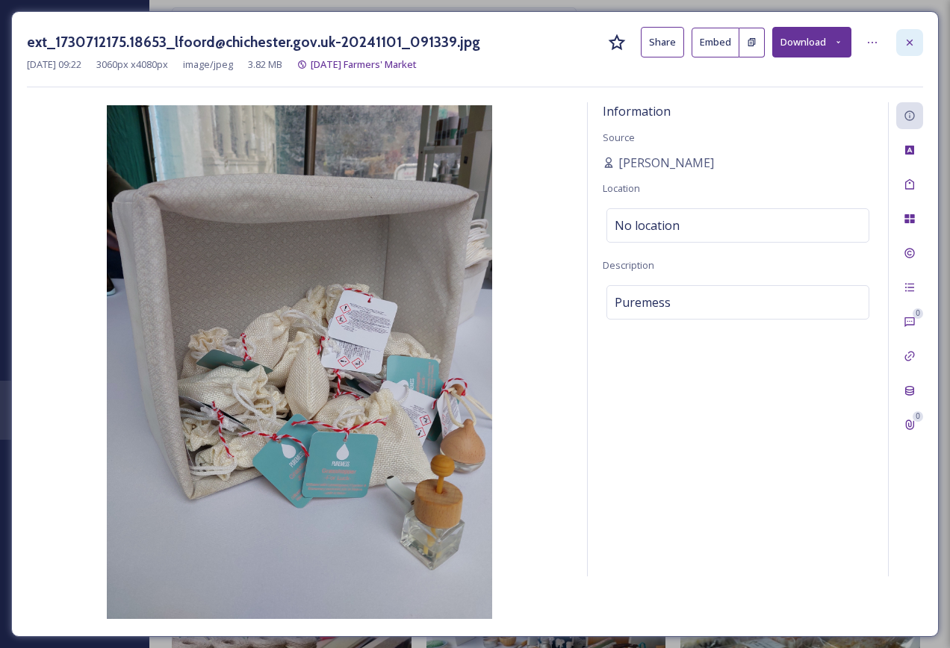
click at [916, 32] on div at bounding box center [909, 42] width 27 height 27
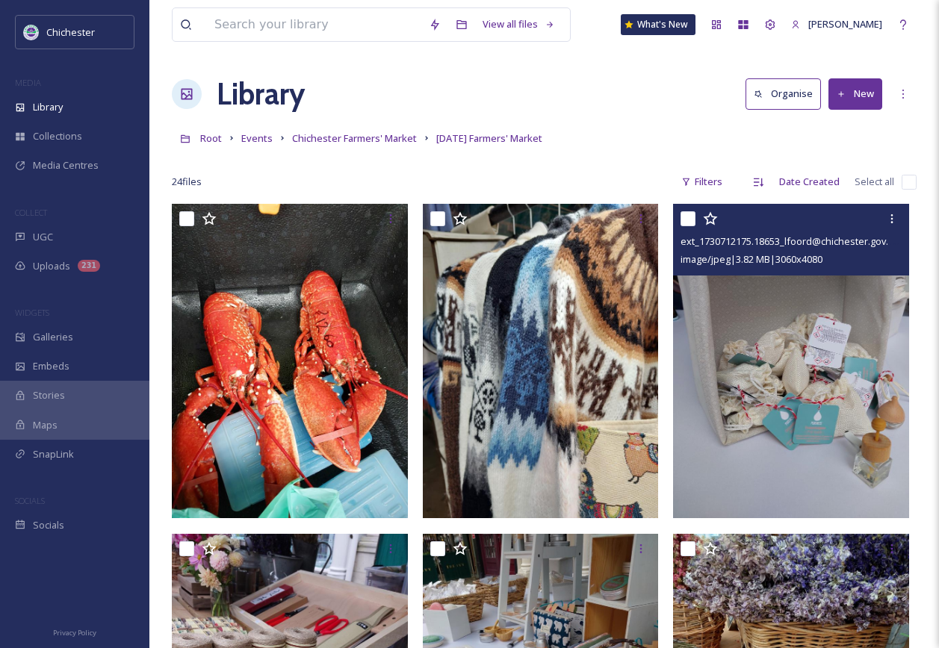
click at [406, 131] on link "Chichester Farmers' Market" at bounding box center [354, 138] width 125 height 18
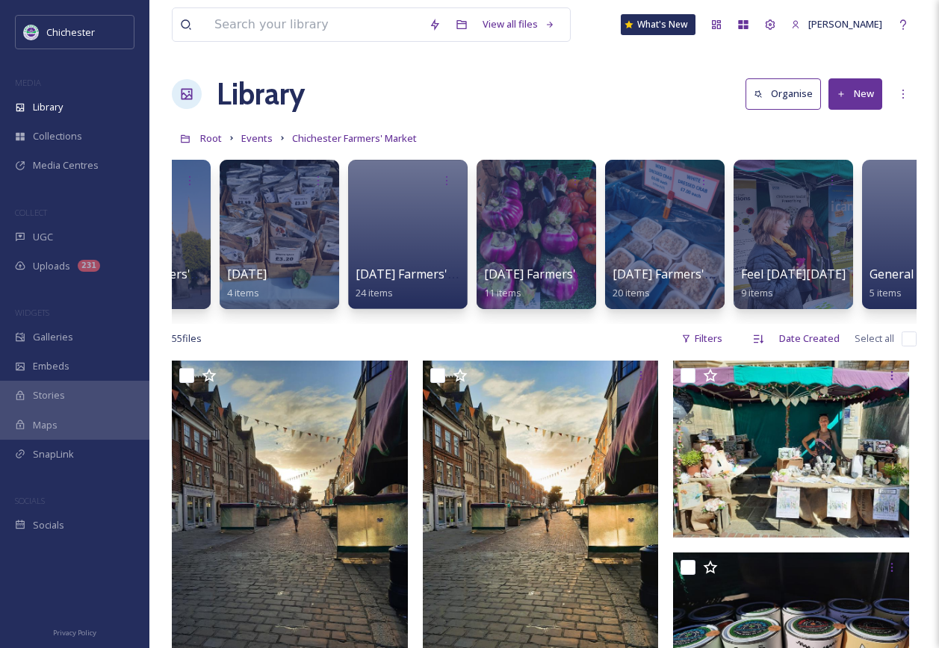
scroll to position [0, 895]
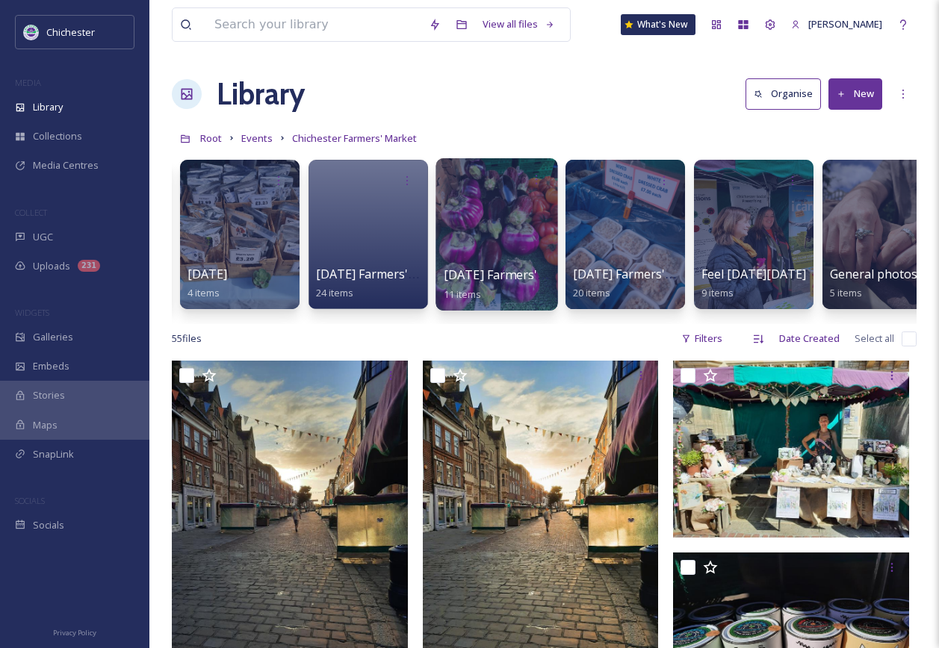
click at [492, 222] on div at bounding box center [496, 234] width 122 height 152
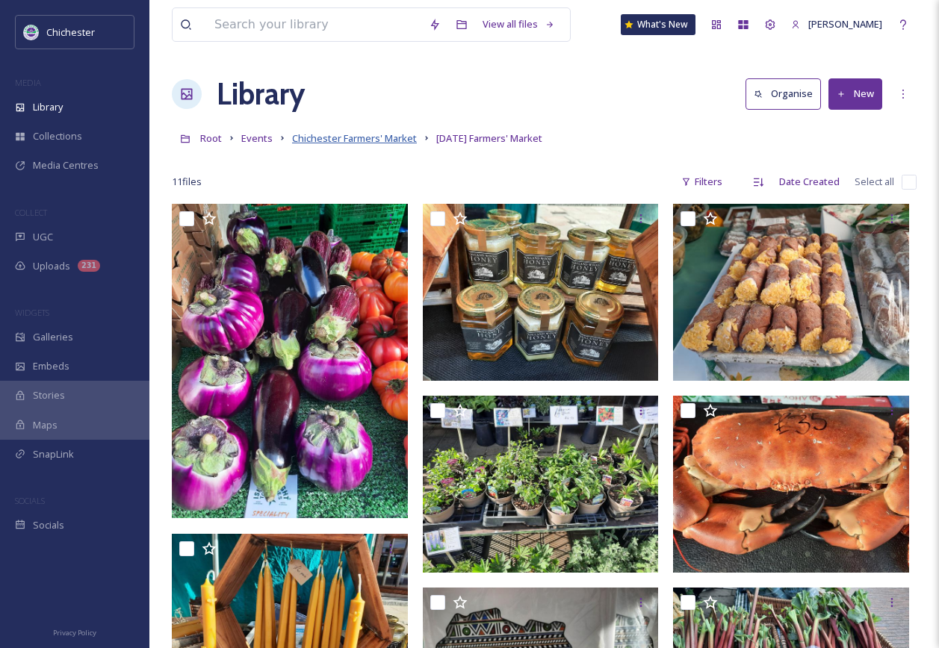
click at [385, 137] on span "Chichester Farmers' Market" at bounding box center [354, 137] width 125 height 13
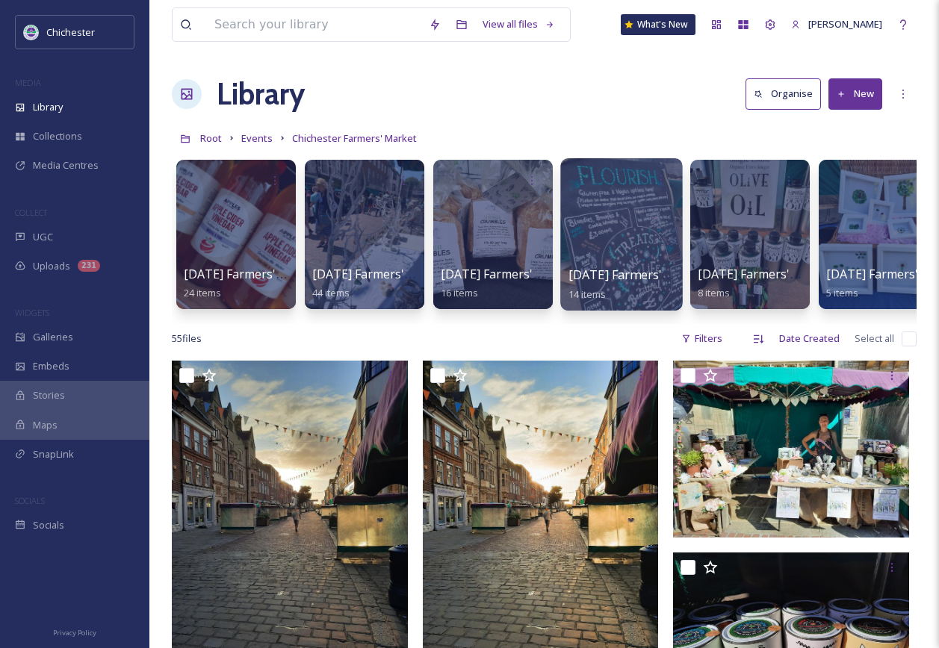
click at [662, 215] on div at bounding box center [621, 234] width 122 height 152
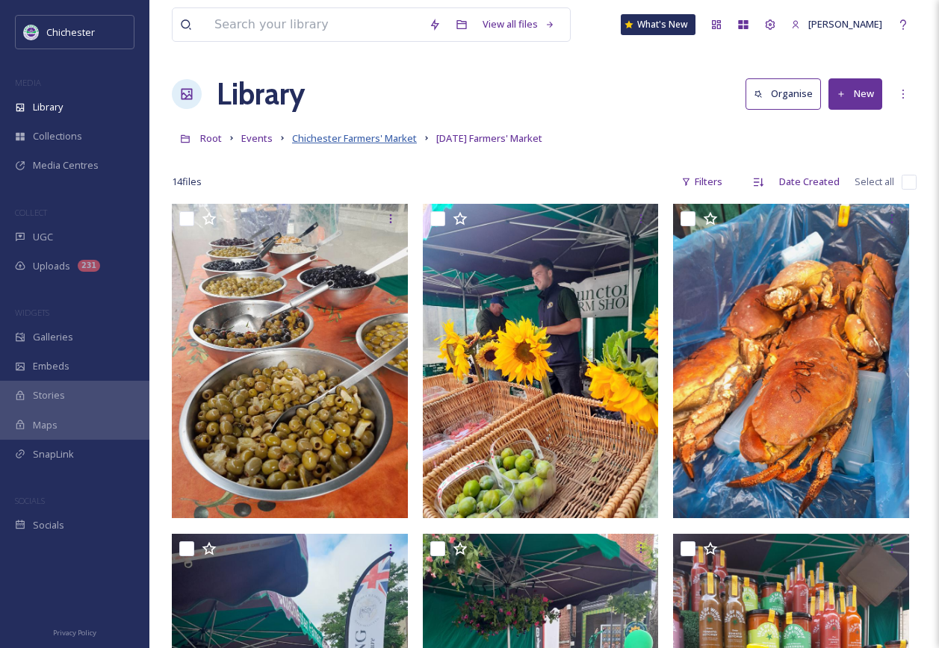
click at [384, 140] on span "Chichester Farmers' Market" at bounding box center [354, 137] width 125 height 13
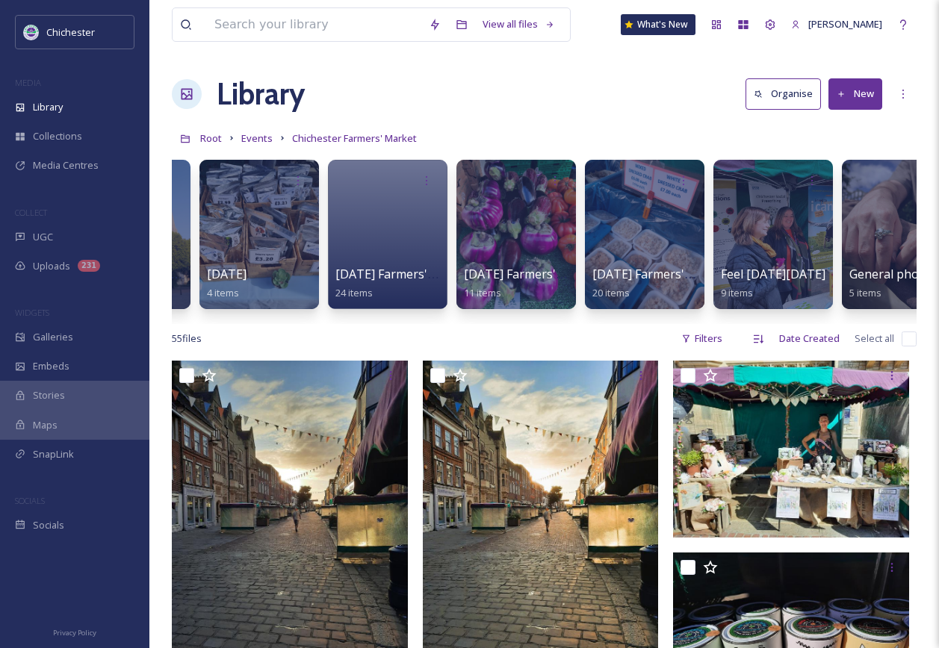
scroll to position [0, 925]
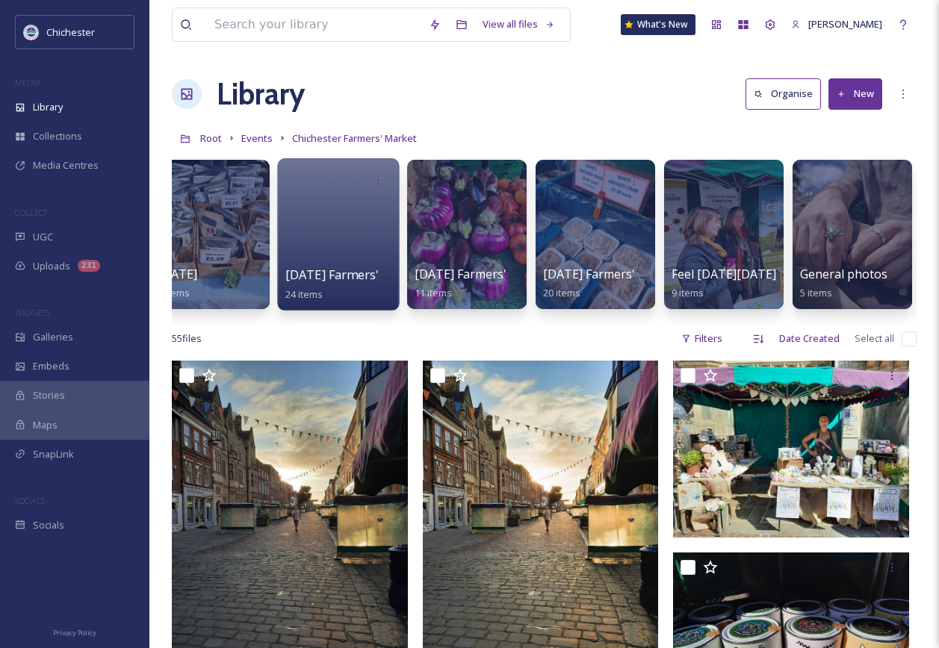
click at [326, 243] on div at bounding box center [338, 234] width 122 height 152
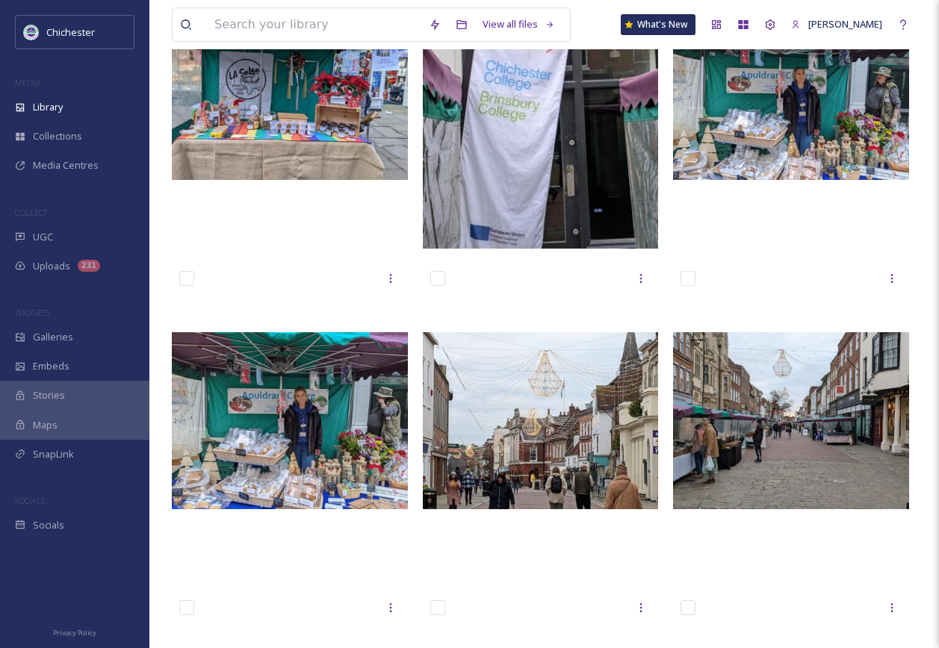
scroll to position [1942, 0]
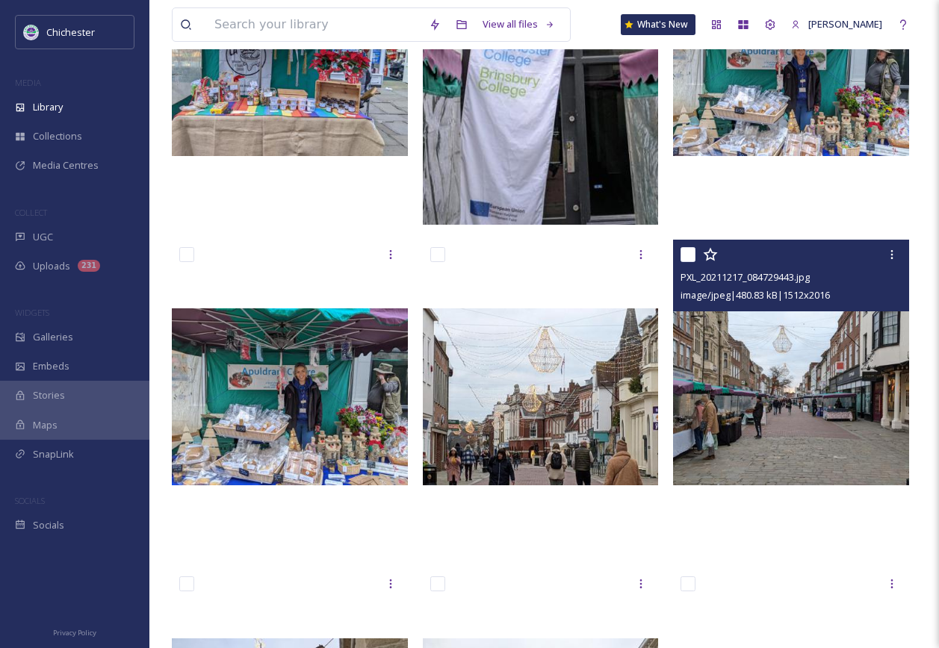
click at [815, 395] on img at bounding box center [791, 396] width 236 height 177
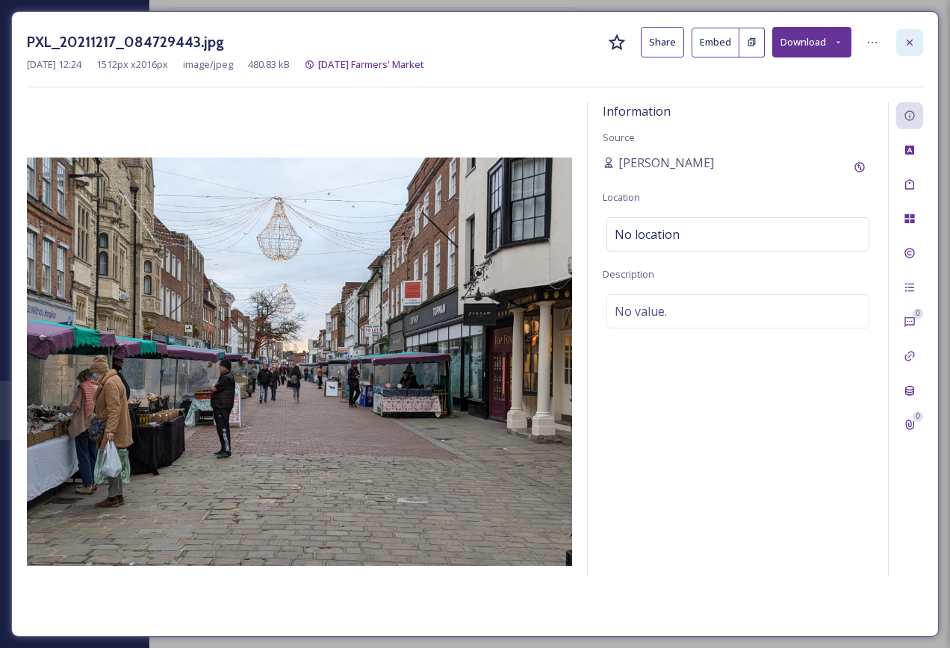
click at [919, 43] on div at bounding box center [909, 42] width 27 height 27
